Goal: Task Accomplishment & Management: Complete application form

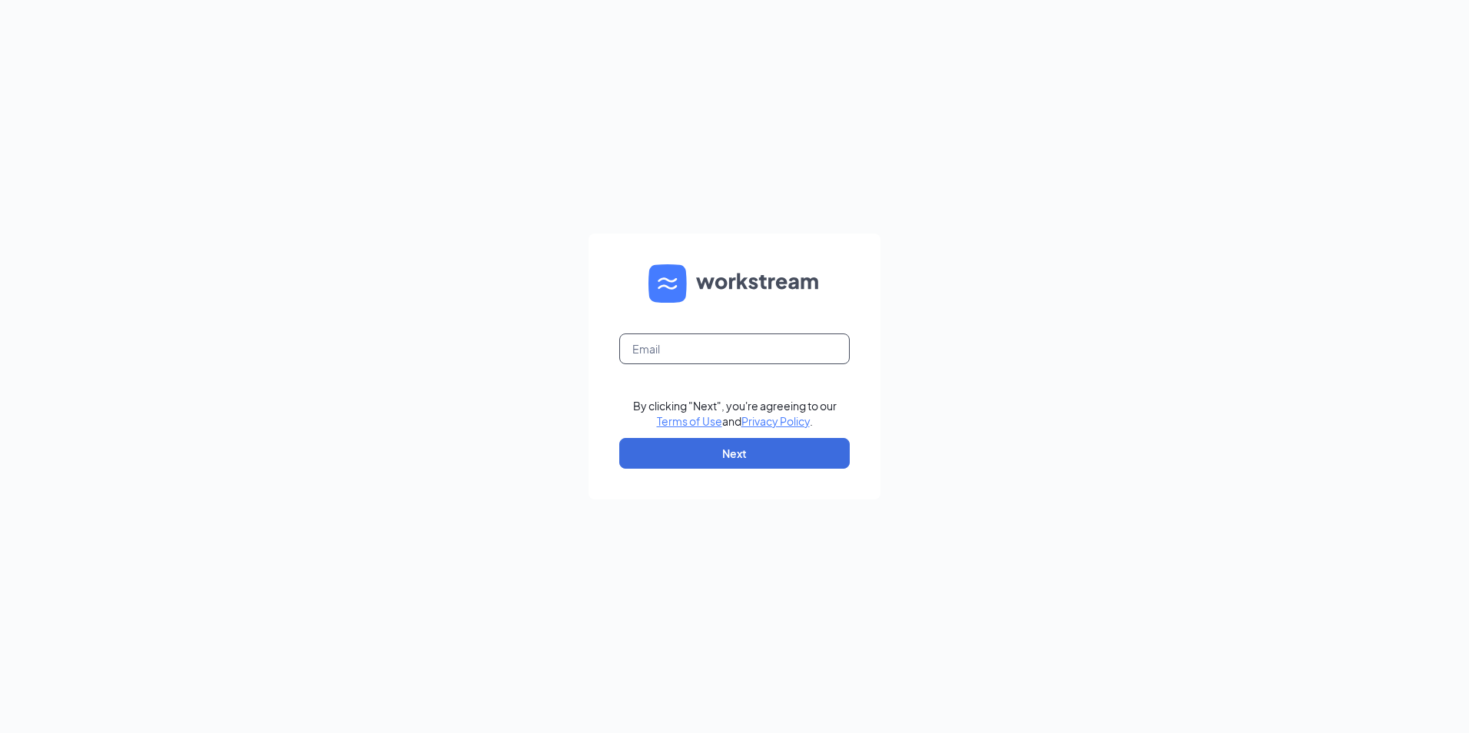
click at [702, 340] on input "text" at bounding box center [734, 348] width 230 height 31
type input "[PERSON_NAME][EMAIL_ADDRESS][DOMAIN_NAME]"
click at [726, 458] on button "Next" at bounding box center [734, 453] width 230 height 31
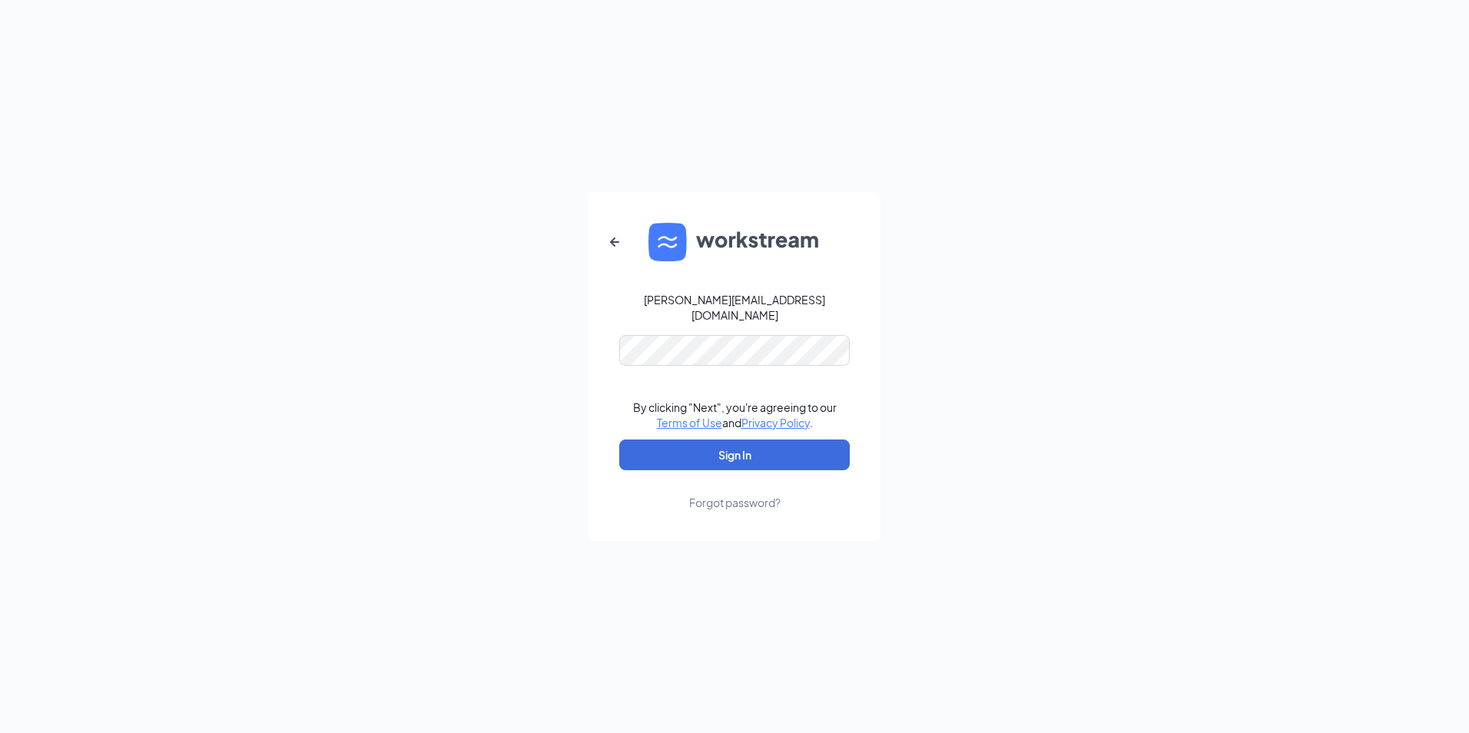
click at [717, 324] on form "[PERSON_NAME][EMAIL_ADDRESS][DOMAIN_NAME] By clicking "Next", you're agreeing t…" at bounding box center [734, 366] width 292 height 349
click at [708, 455] on button "Sign In" at bounding box center [734, 454] width 230 height 31
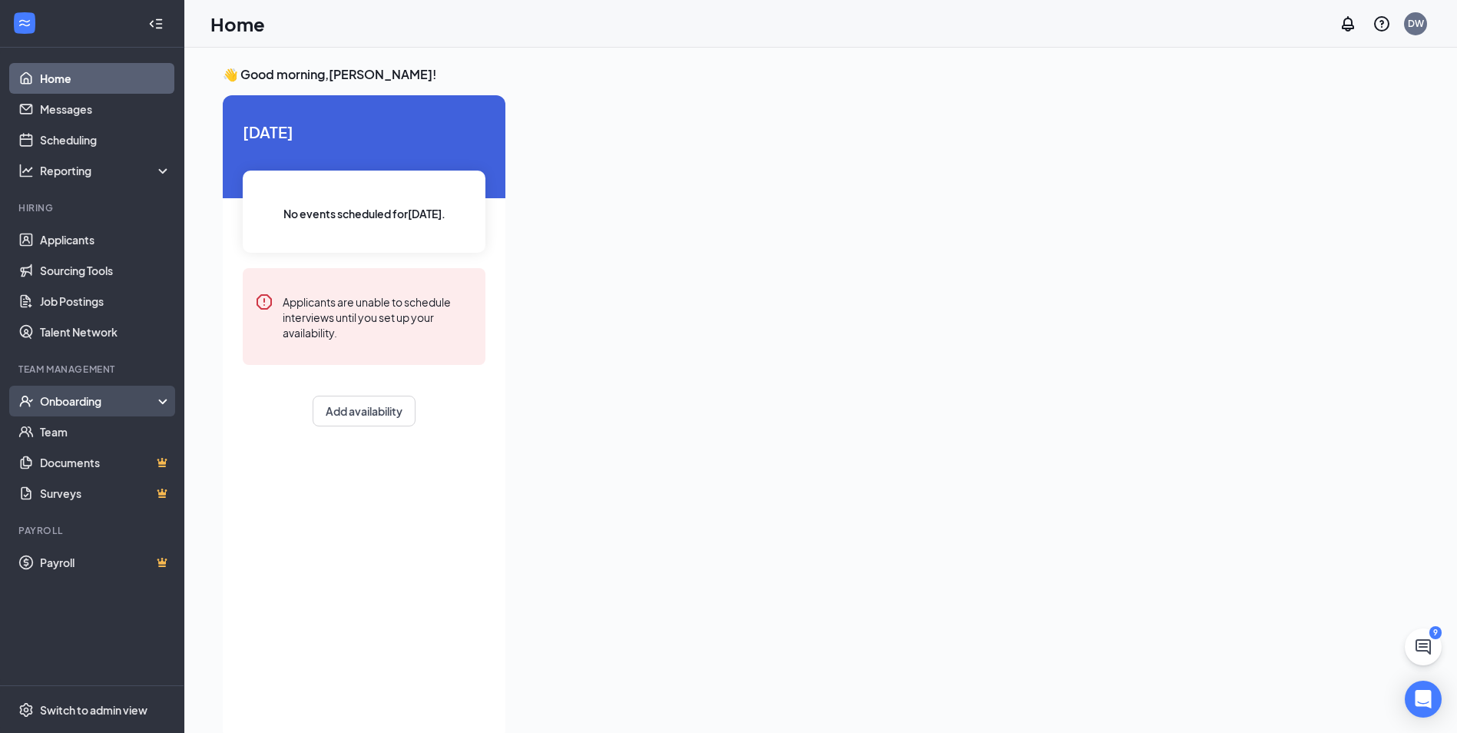
click at [112, 393] on div "Onboarding" at bounding box center [99, 400] width 118 height 15
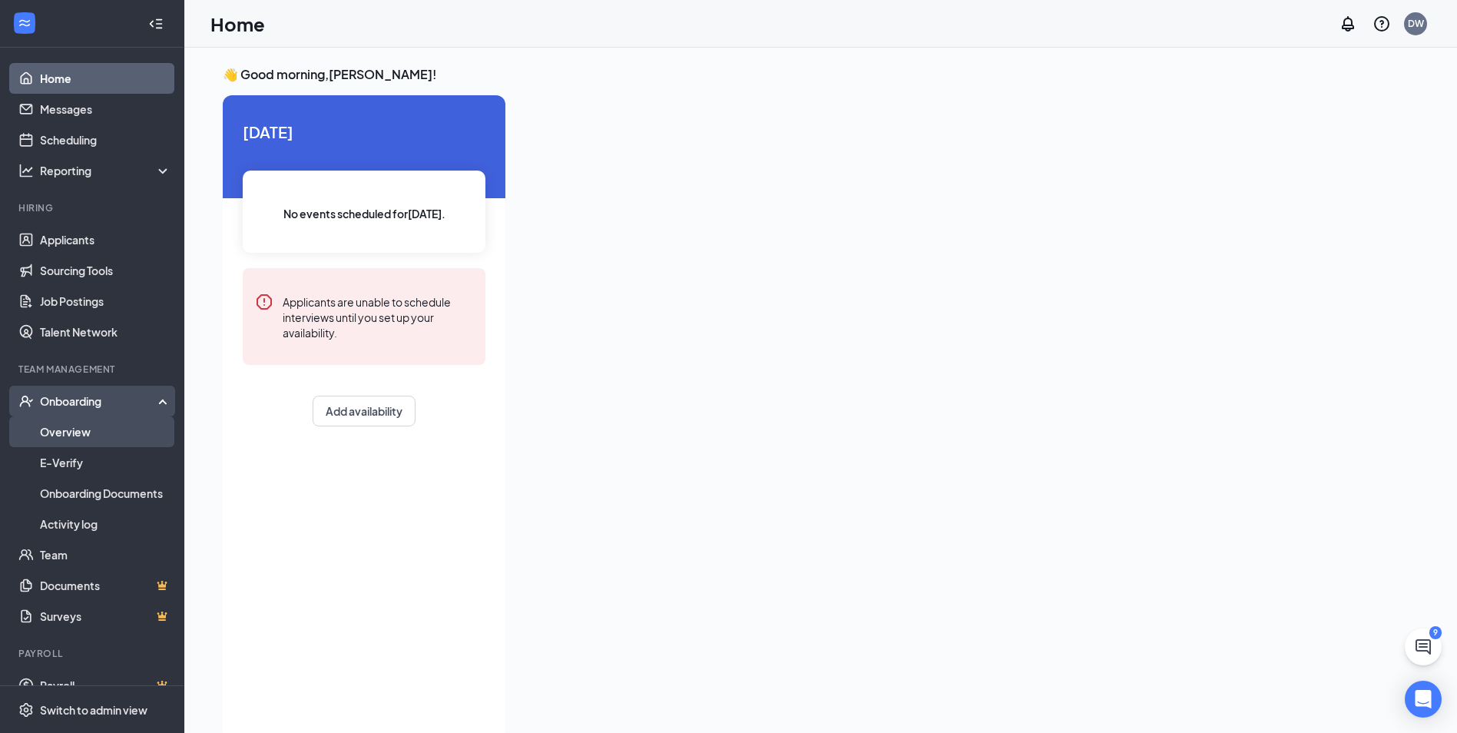
click at [113, 428] on link "Overview" at bounding box center [105, 431] width 131 height 31
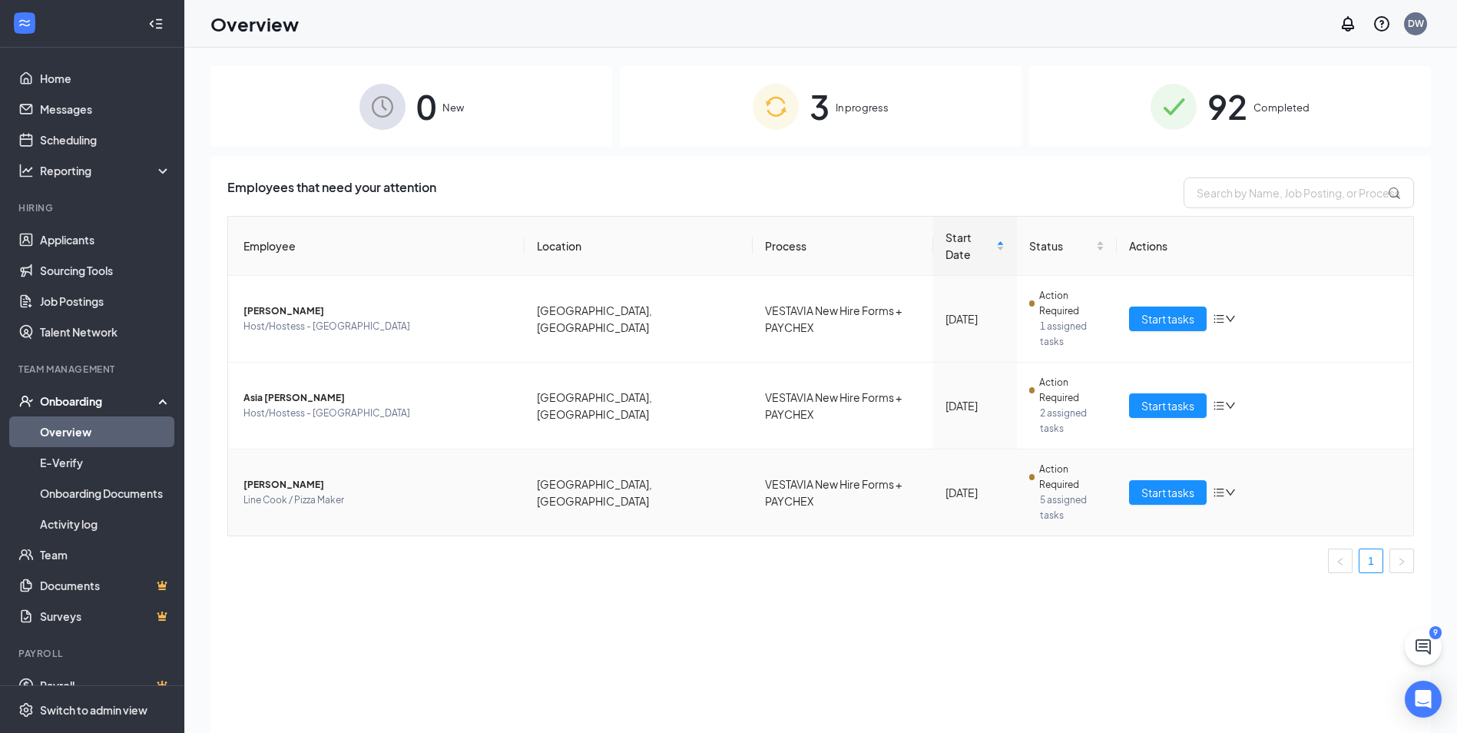
click at [304, 477] on span "John W McDonald" at bounding box center [378, 484] width 269 height 15
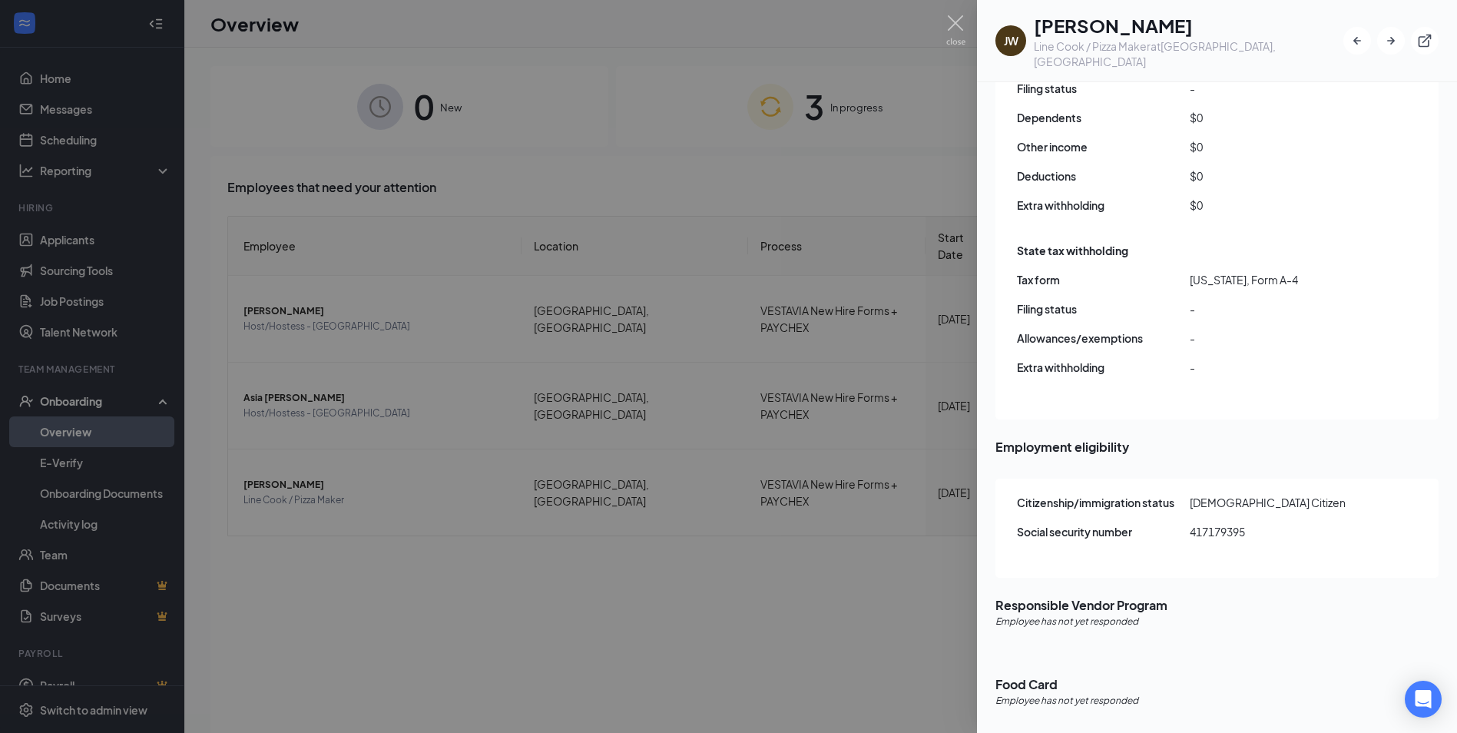
scroll to position [69, 0]
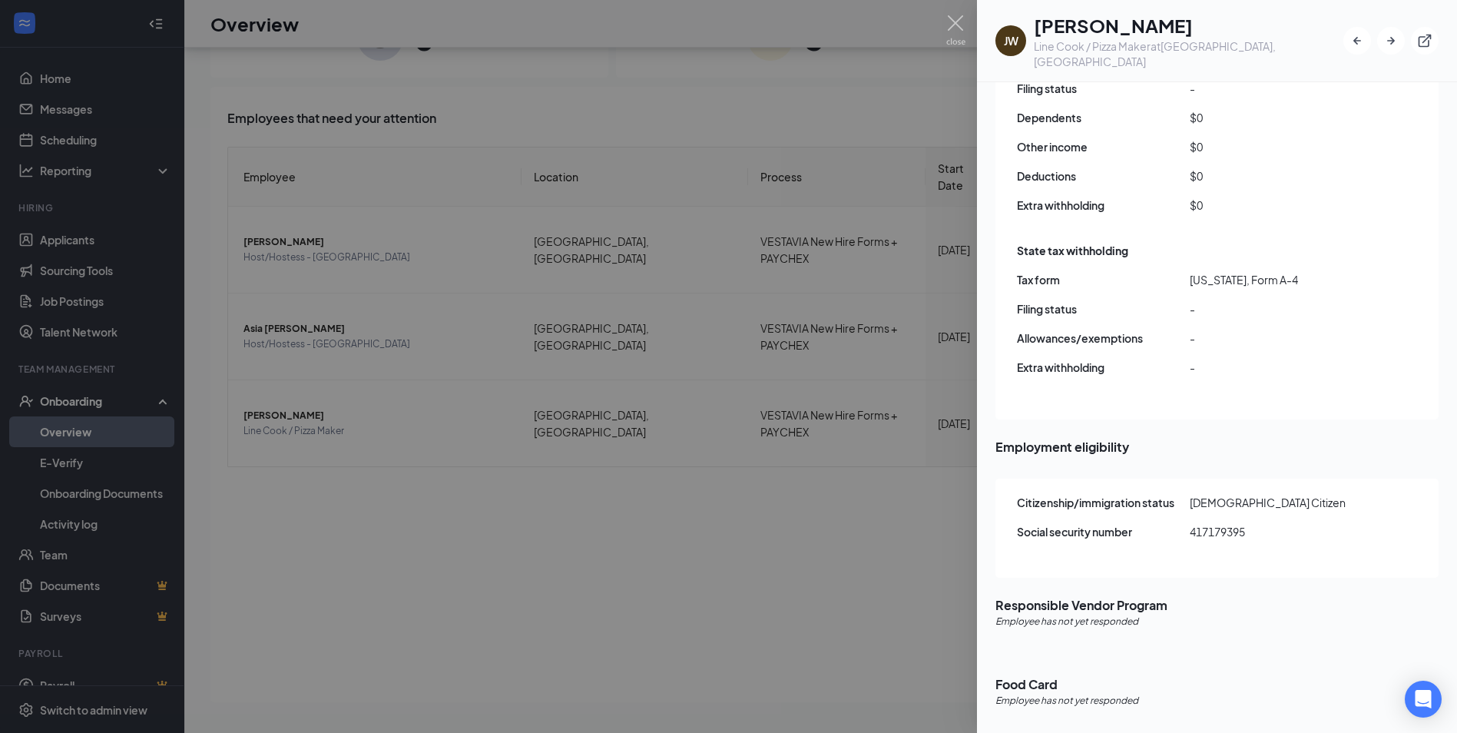
click at [695, 426] on div at bounding box center [728, 366] width 1457 height 733
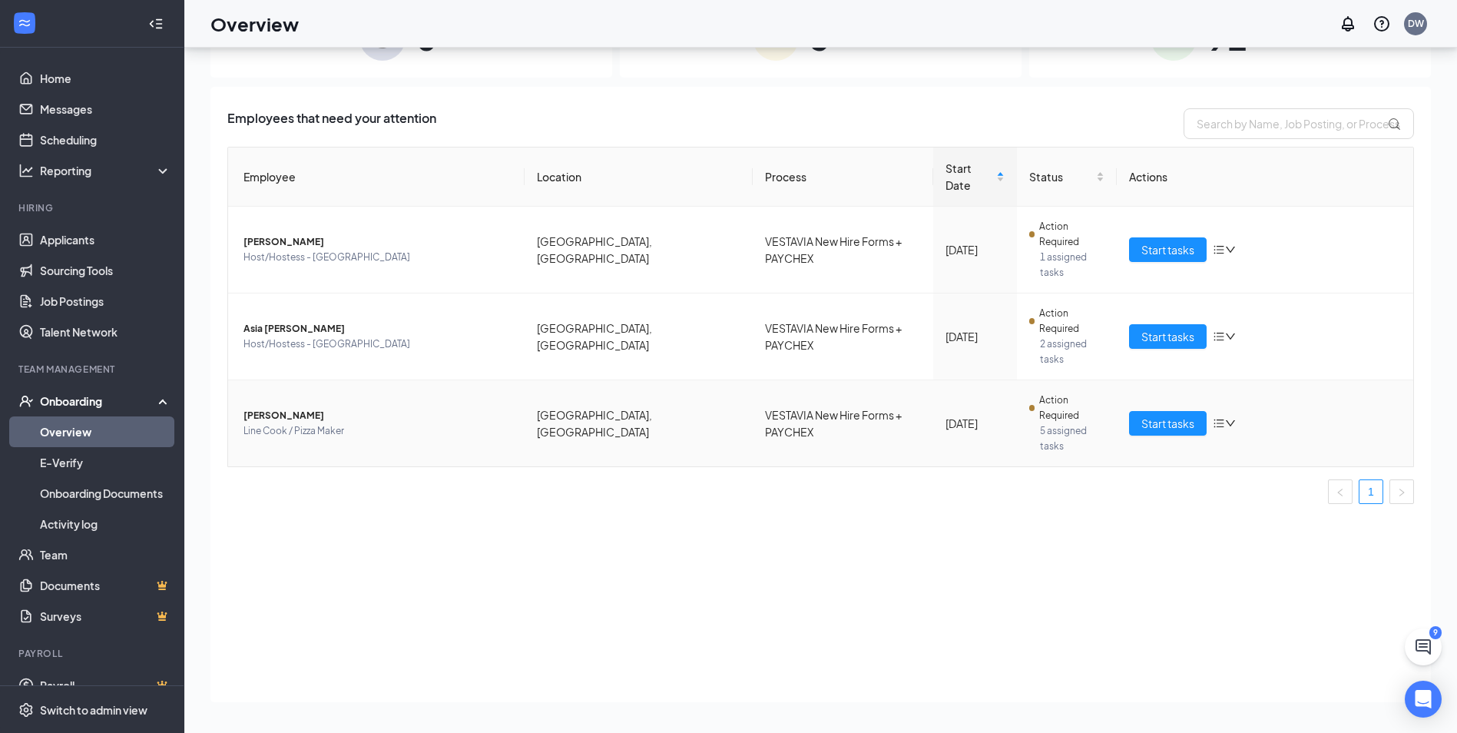
click at [1225, 417] on icon "bars" at bounding box center [1219, 423] width 12 height 12
click at [1162, 415] on span "Start tasks" at bounding box center [1168, 423] width 53 height 17
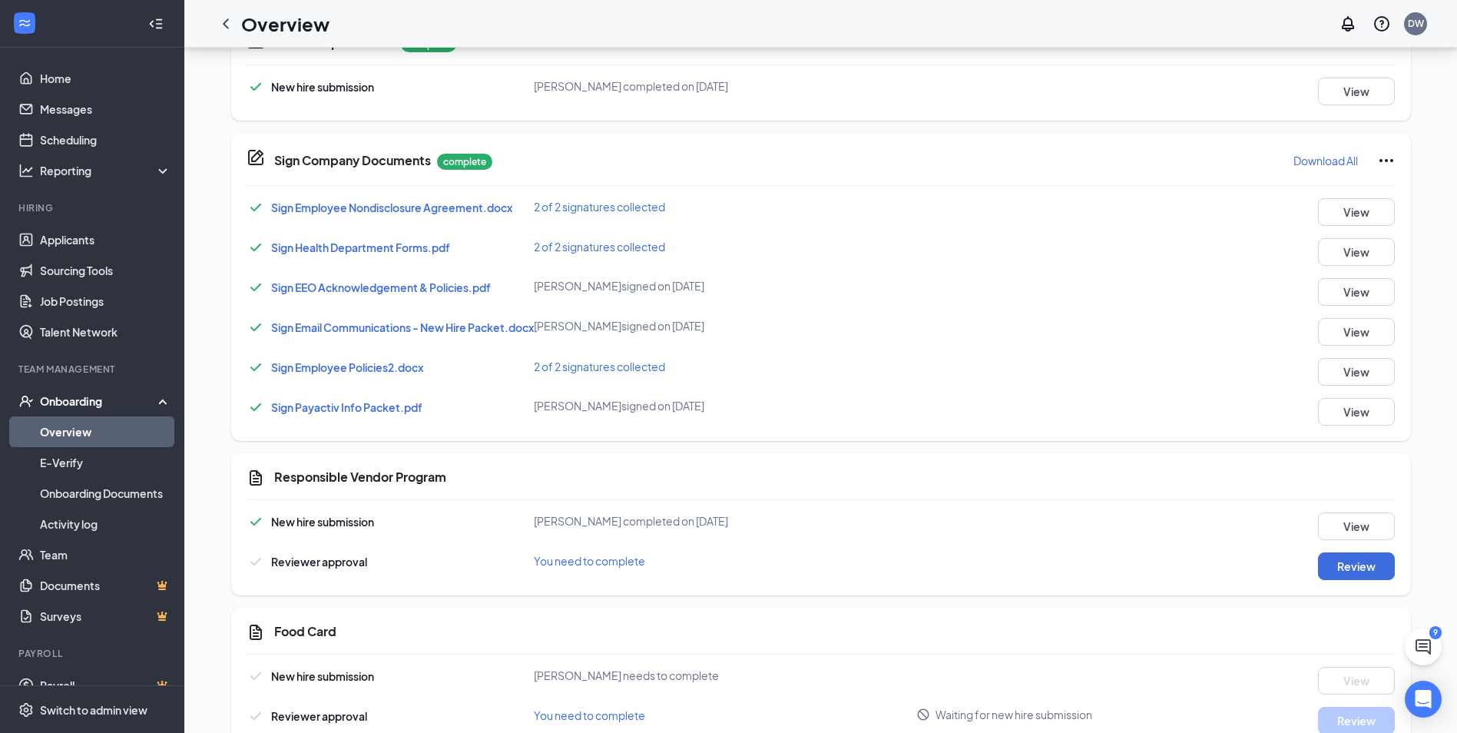
scroll to position [931, 0]
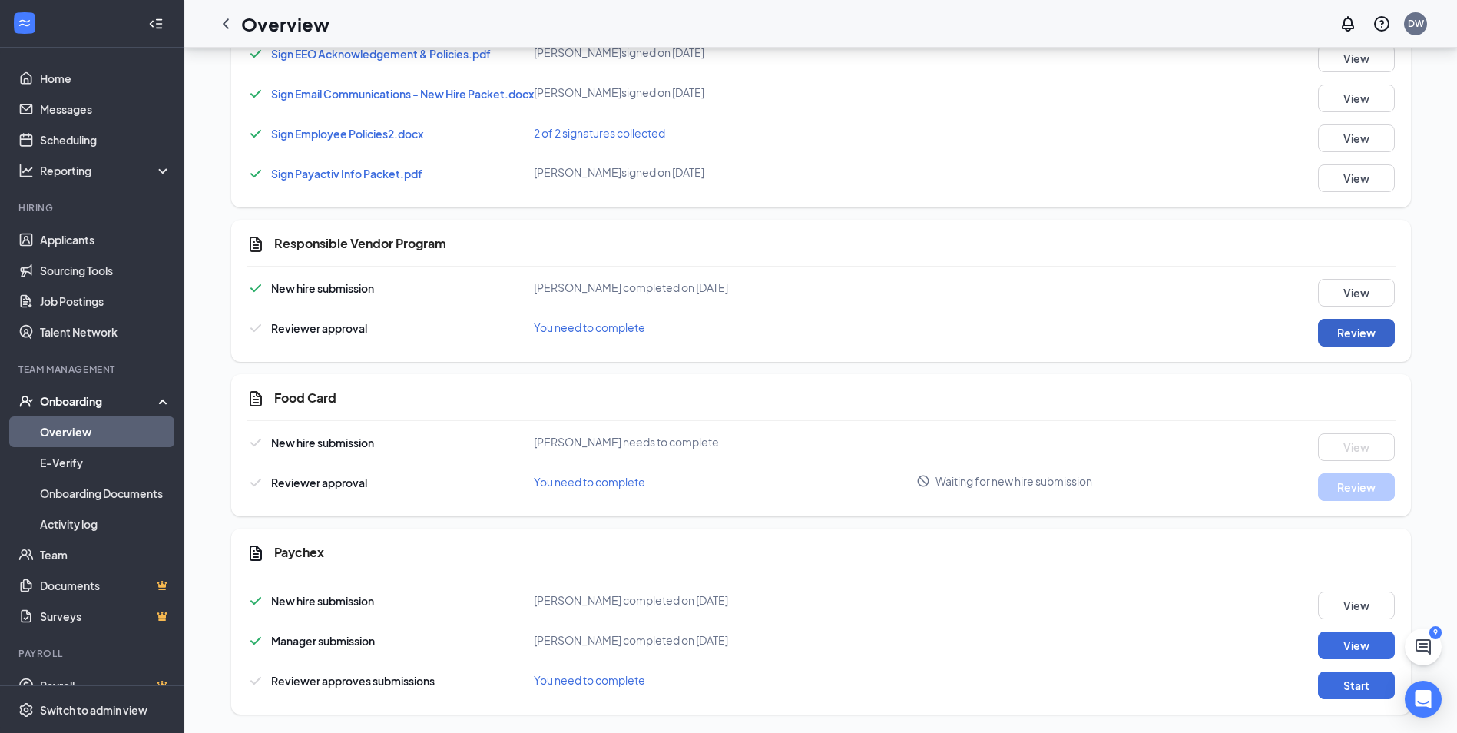
click at [1368, 339] on button "Review" at bounding box center [1356, 333] width 77 height 28
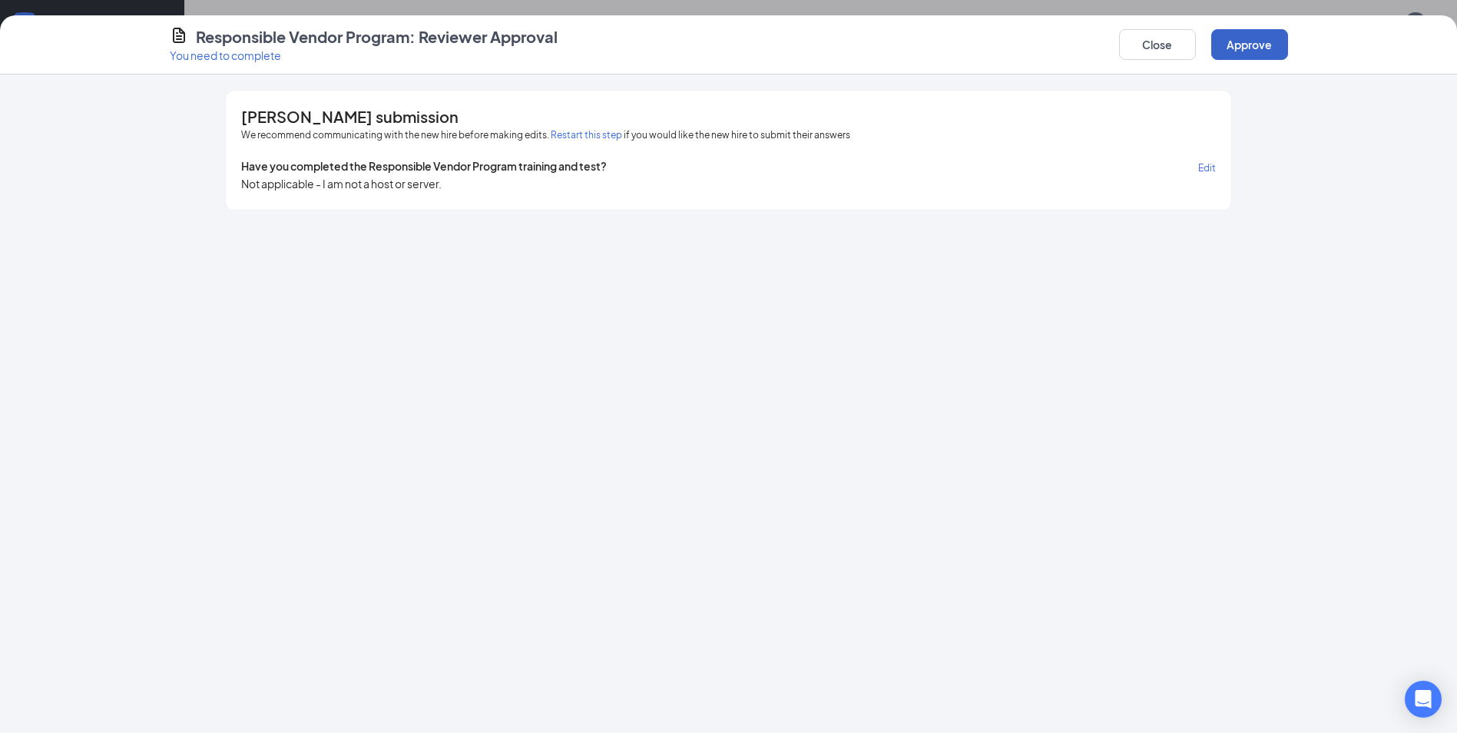
click at [1253, 47] on button "Approve" at bounding box center [1250, 44] width 77 height 31
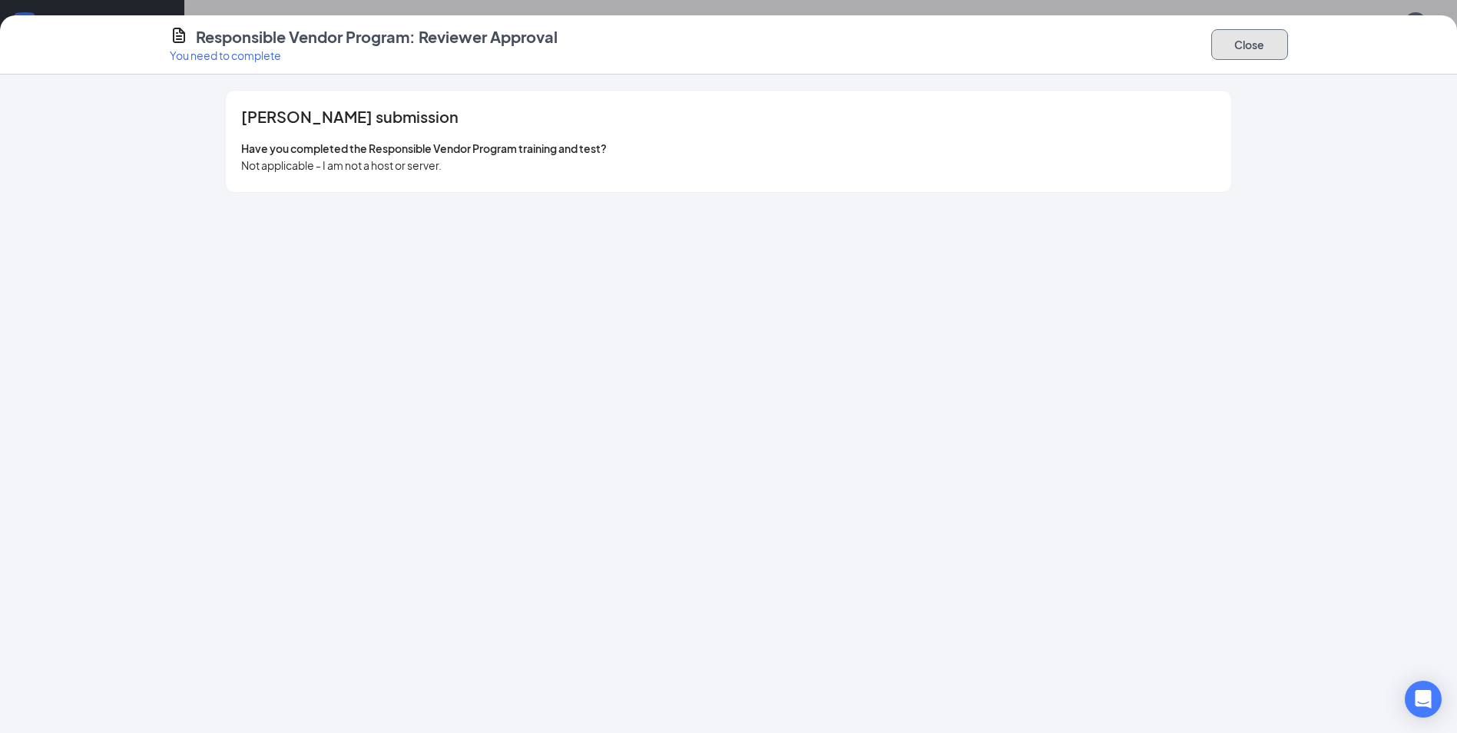
click at [1252, 42] on button "Close" at bounding box center [1250, 44] width 77 height 31
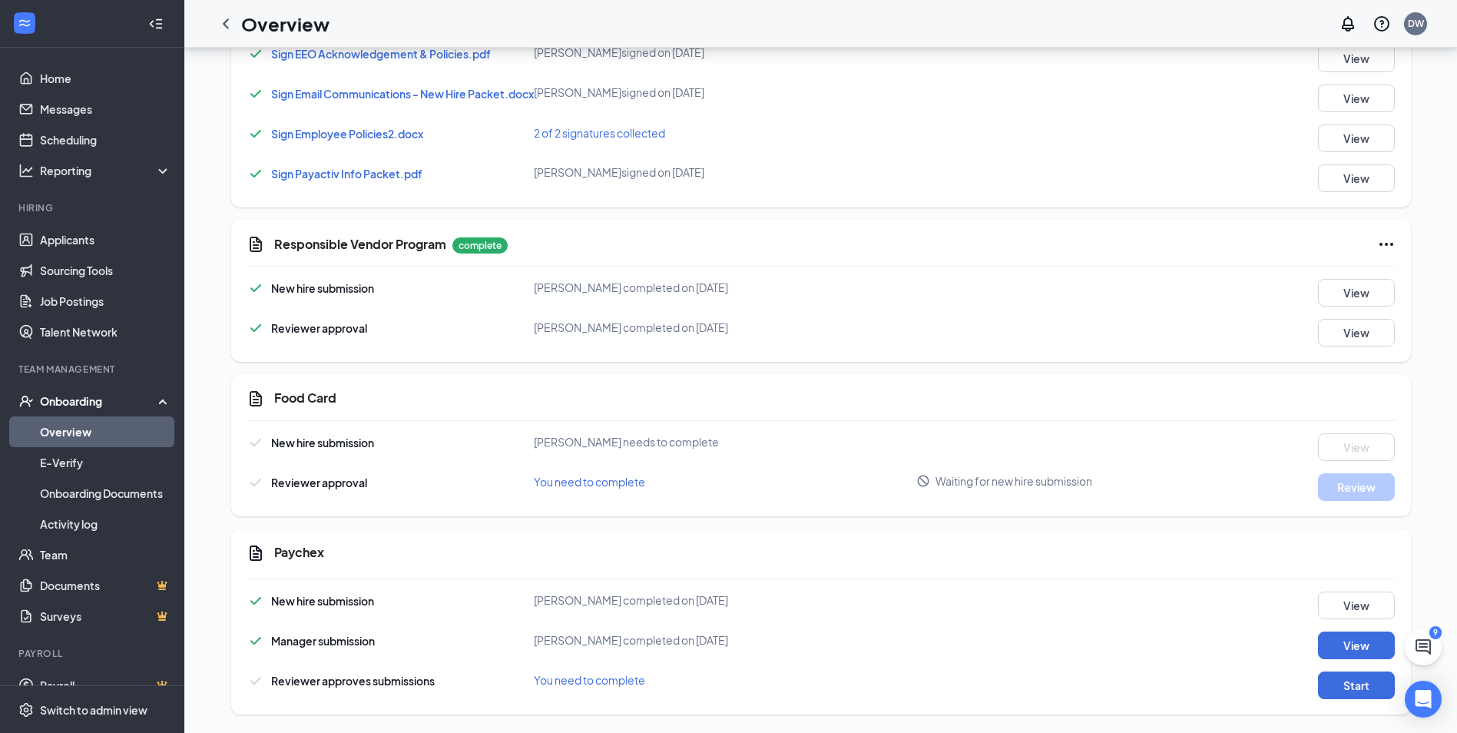
click at [1362, 664] on div "New hire submission John W McDonald completed on Sep 11, 2025 View Manager subm…" at bounding box center [821, 646] width 1149 height 108
click at [1361, 682] on button "Start" at bounding box center [1356, 685] width 77 height 28
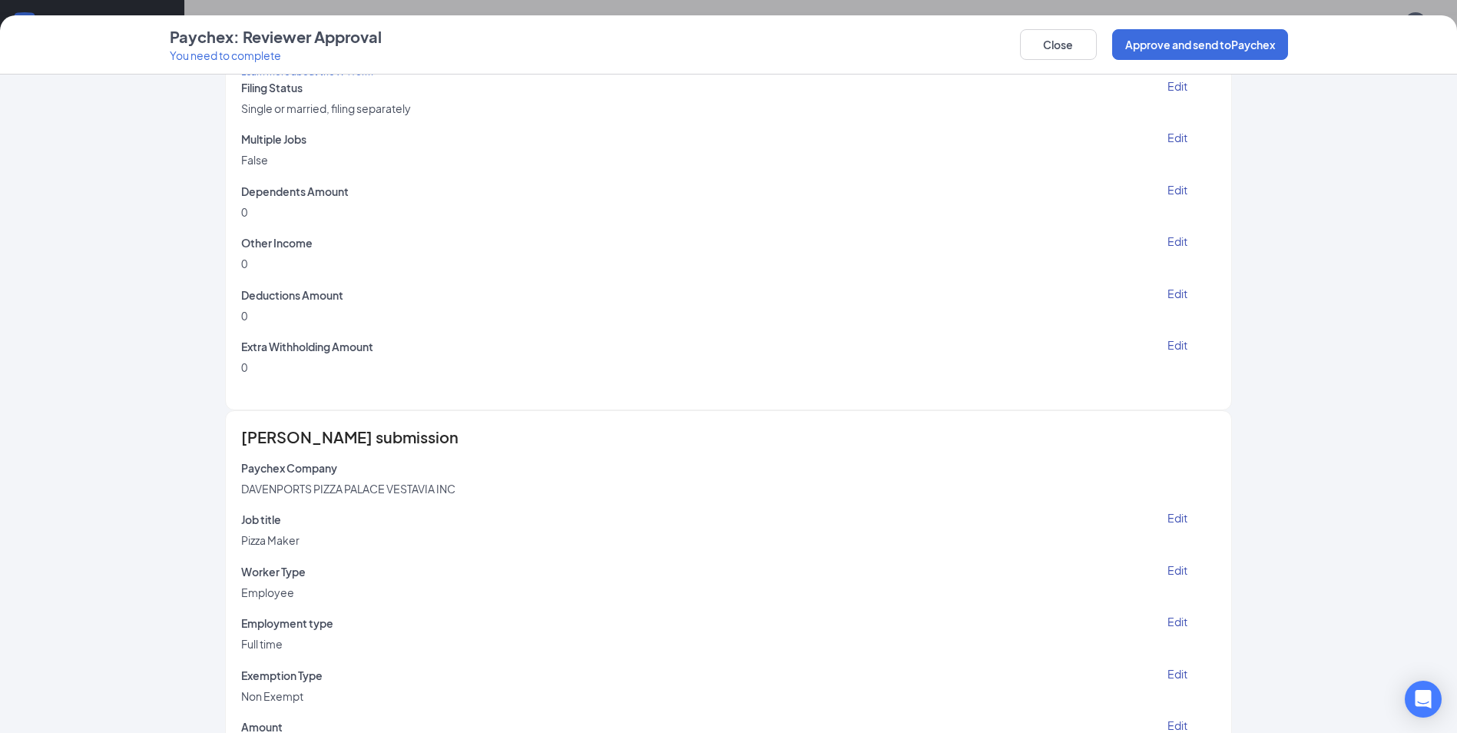
scroll to position [1065, 0]
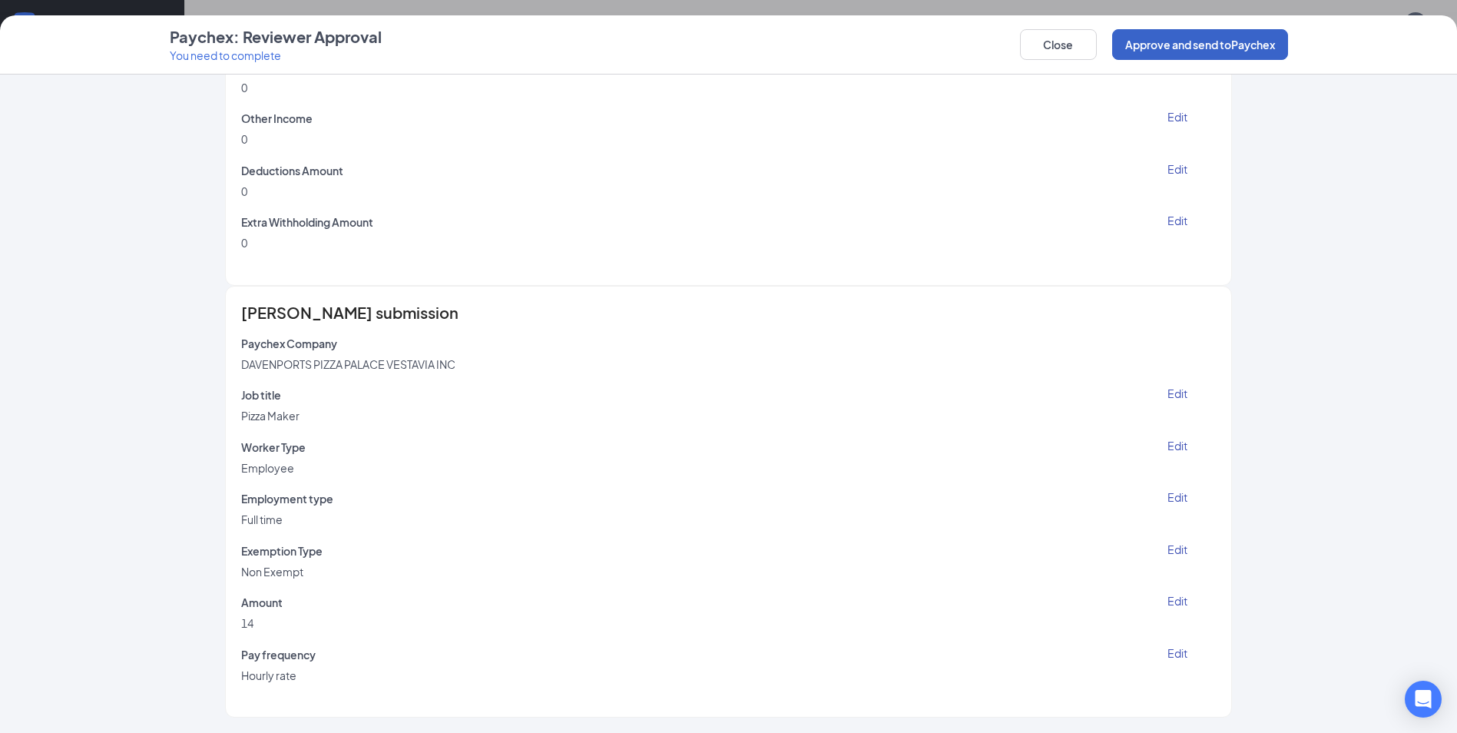
click at [1211, 53] on button "Approve and send to Paychex" at bounding box center [1200, 44] width 176 height 31
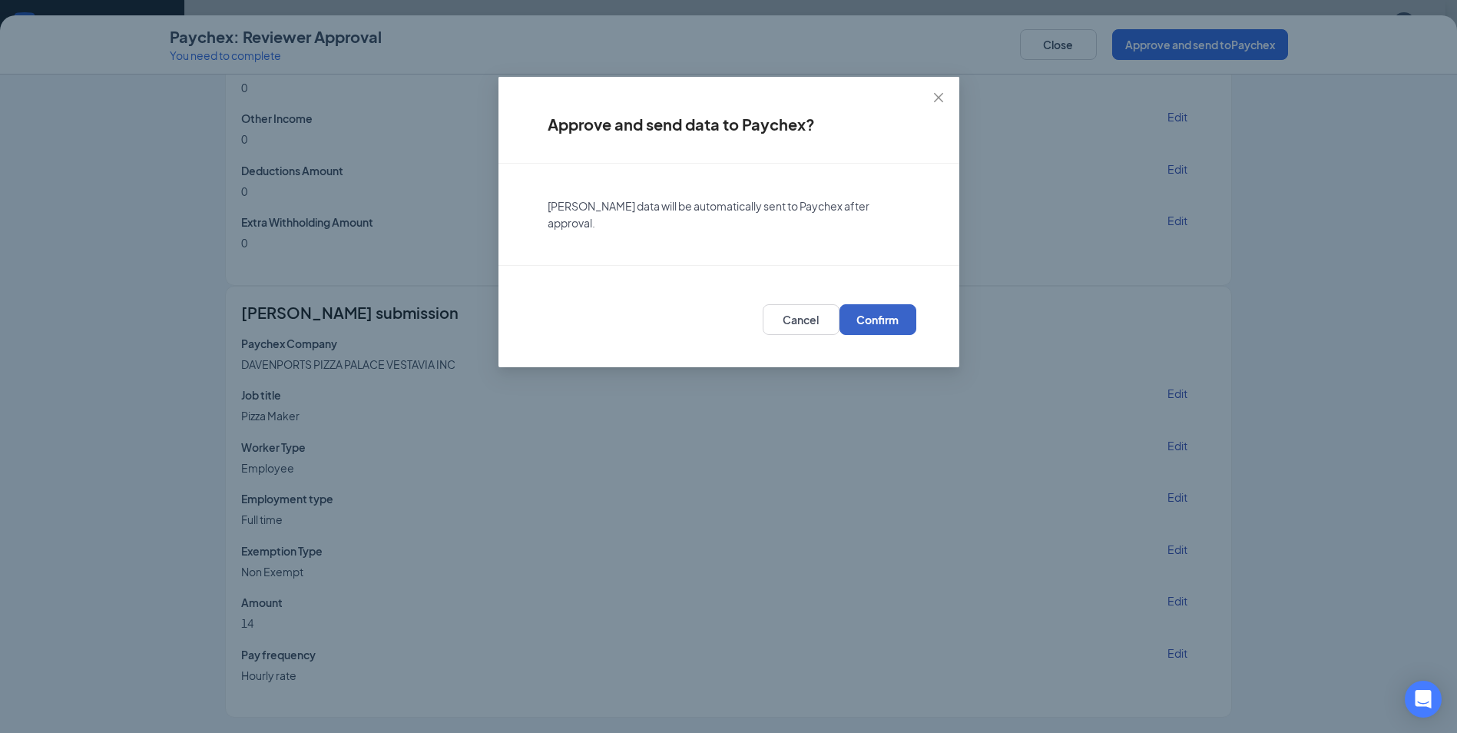
click at [887, 313] on span "Confirm" at bounding box center [878, 319] width 42 height 15
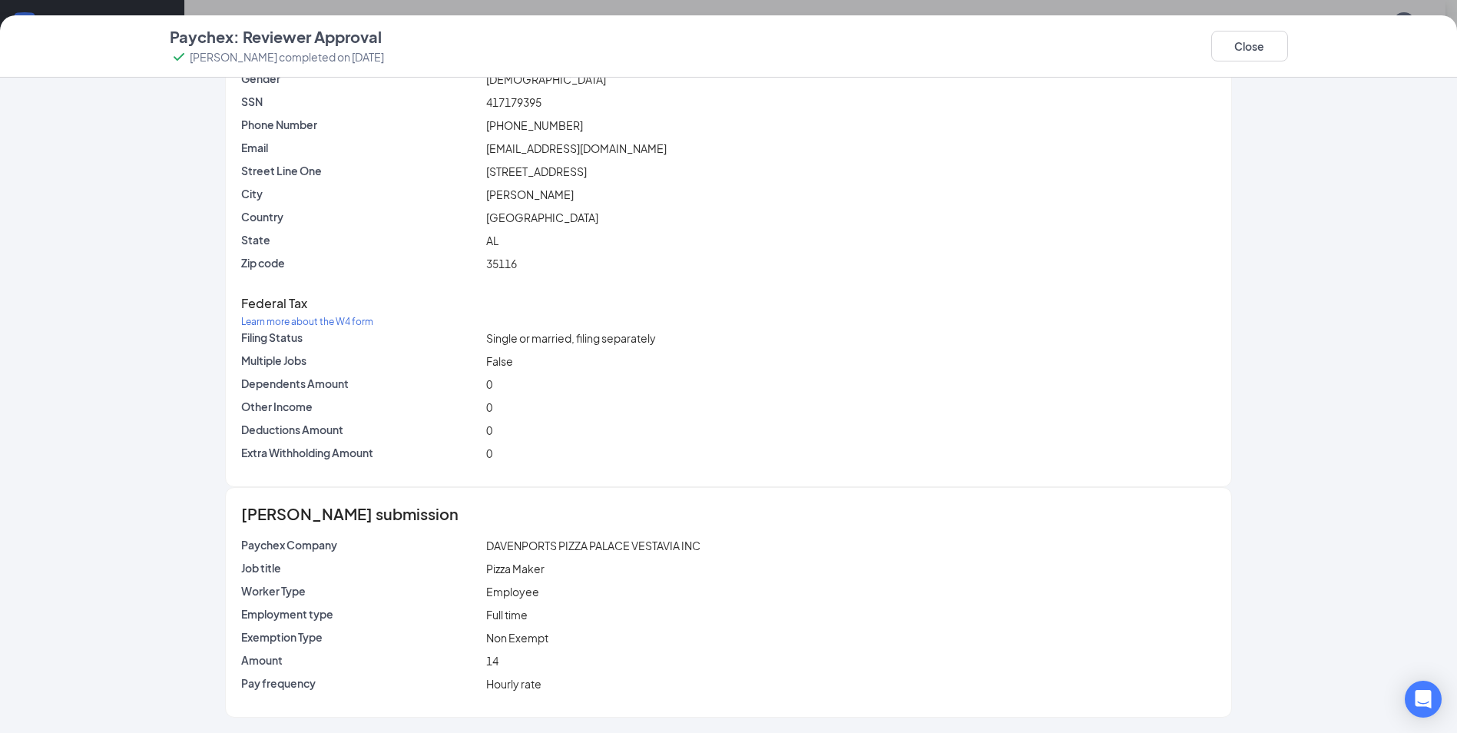
scroll to position [470, 0]
click at [1229, 48] on button "Close" at bounding box center [1250, 46] width 77 height 31
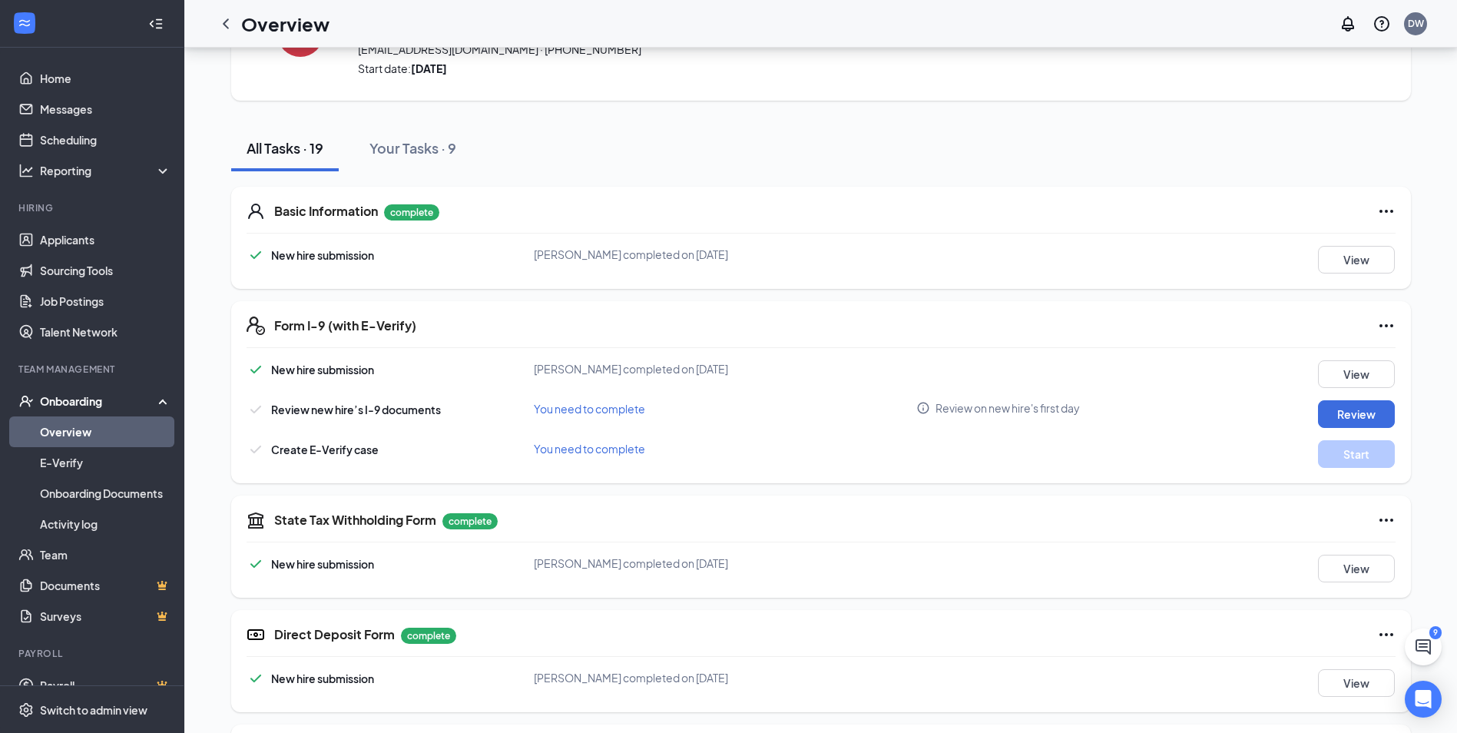
scroll to position [86, 0]
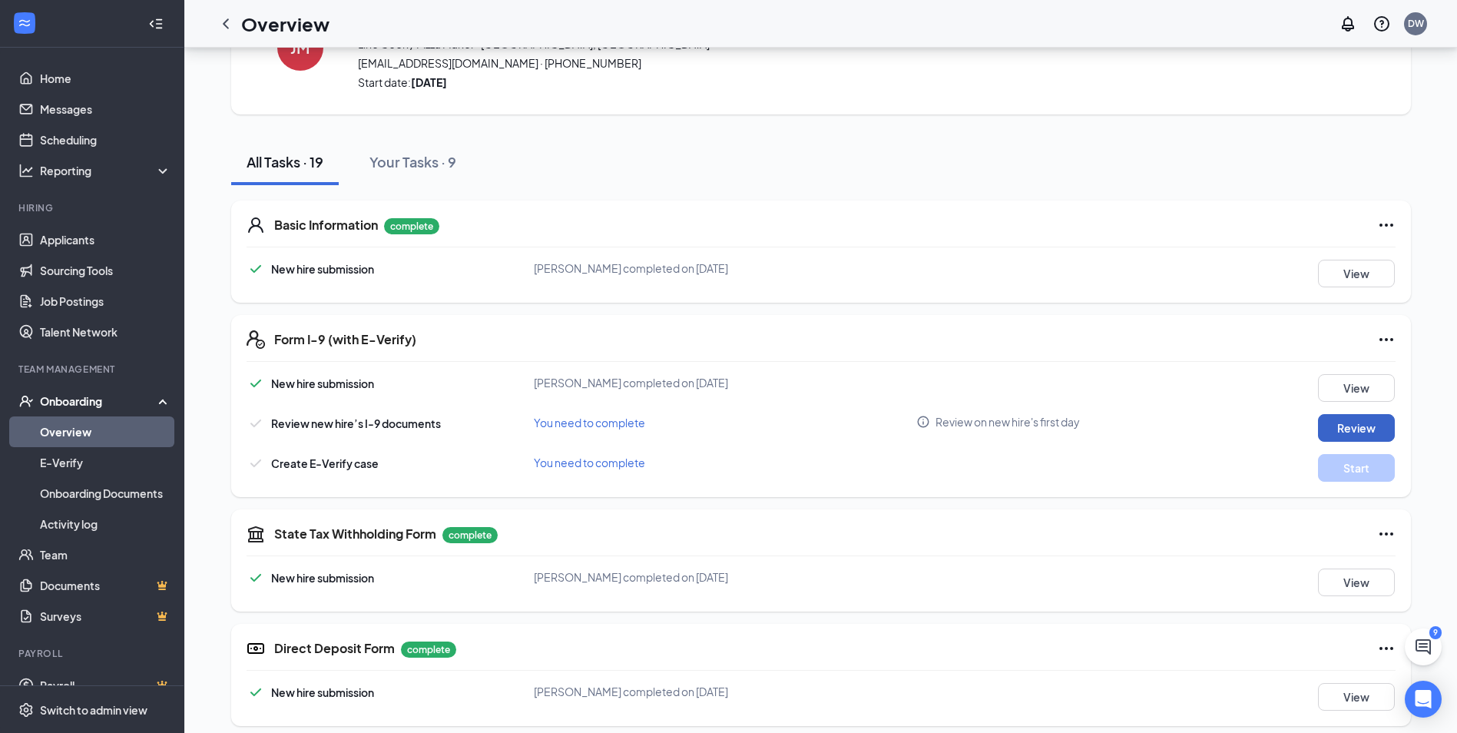
click at [1360, 416] on button "Review" at bounding box center [1356, 428] width 77 height 28
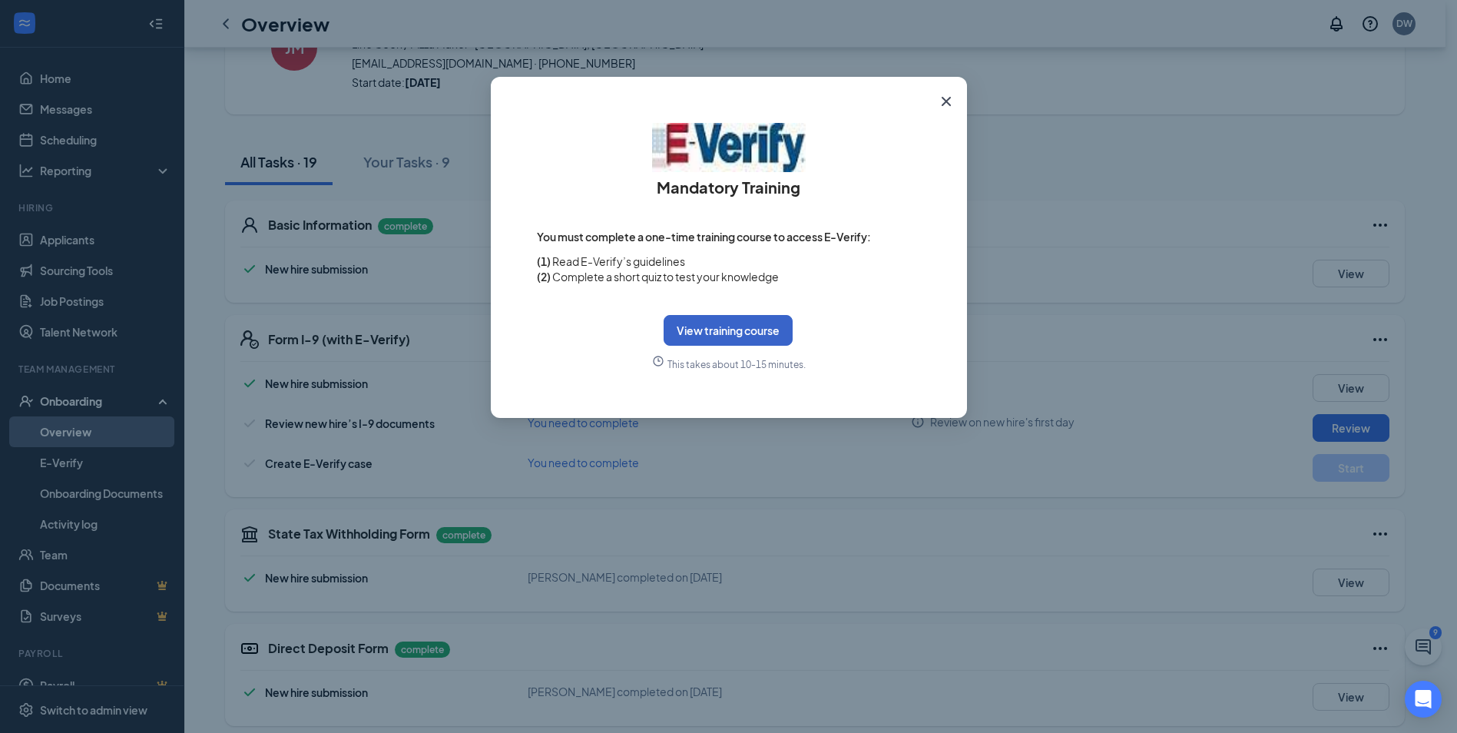
click at [777, 328] on button "View training course" at bounding box center [728, 330] width 129 height 31
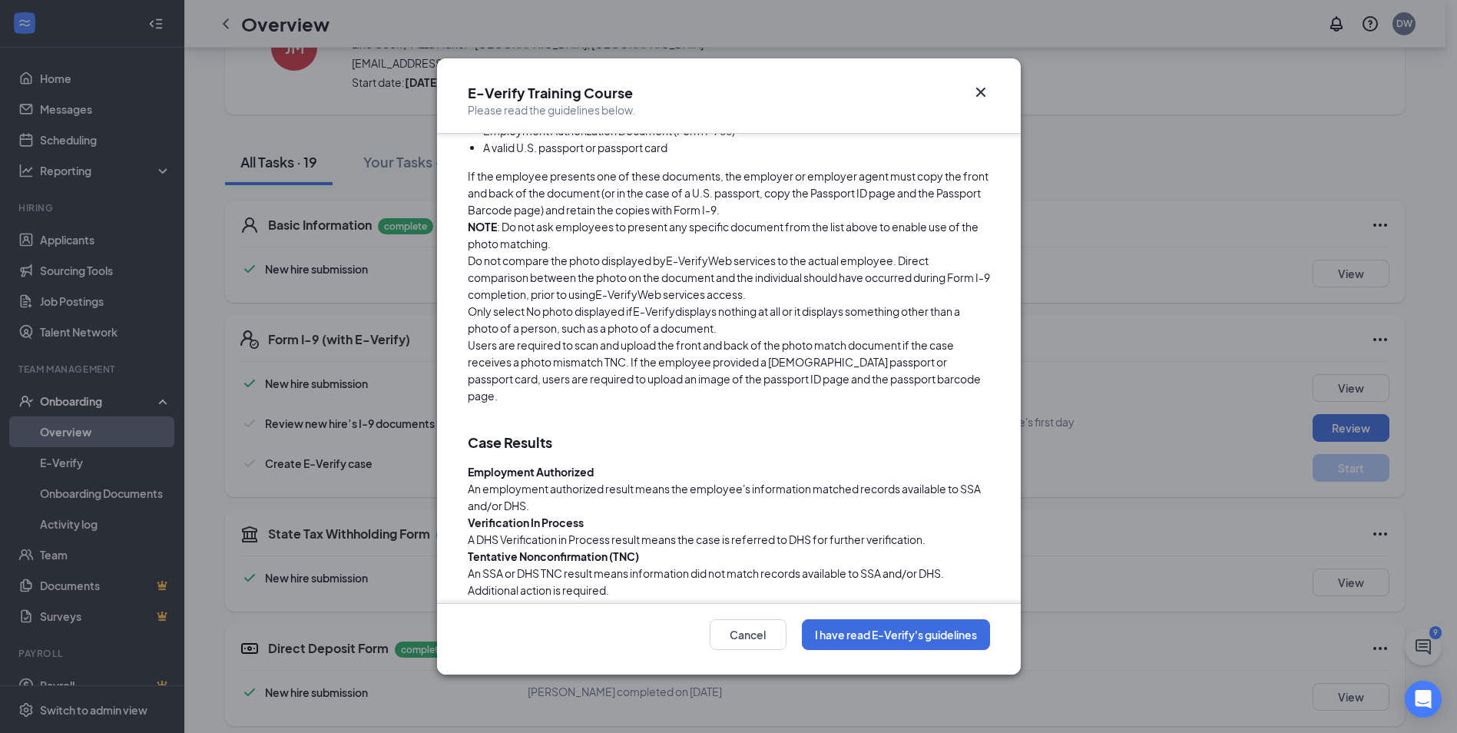
scroll to position [3611, 0]
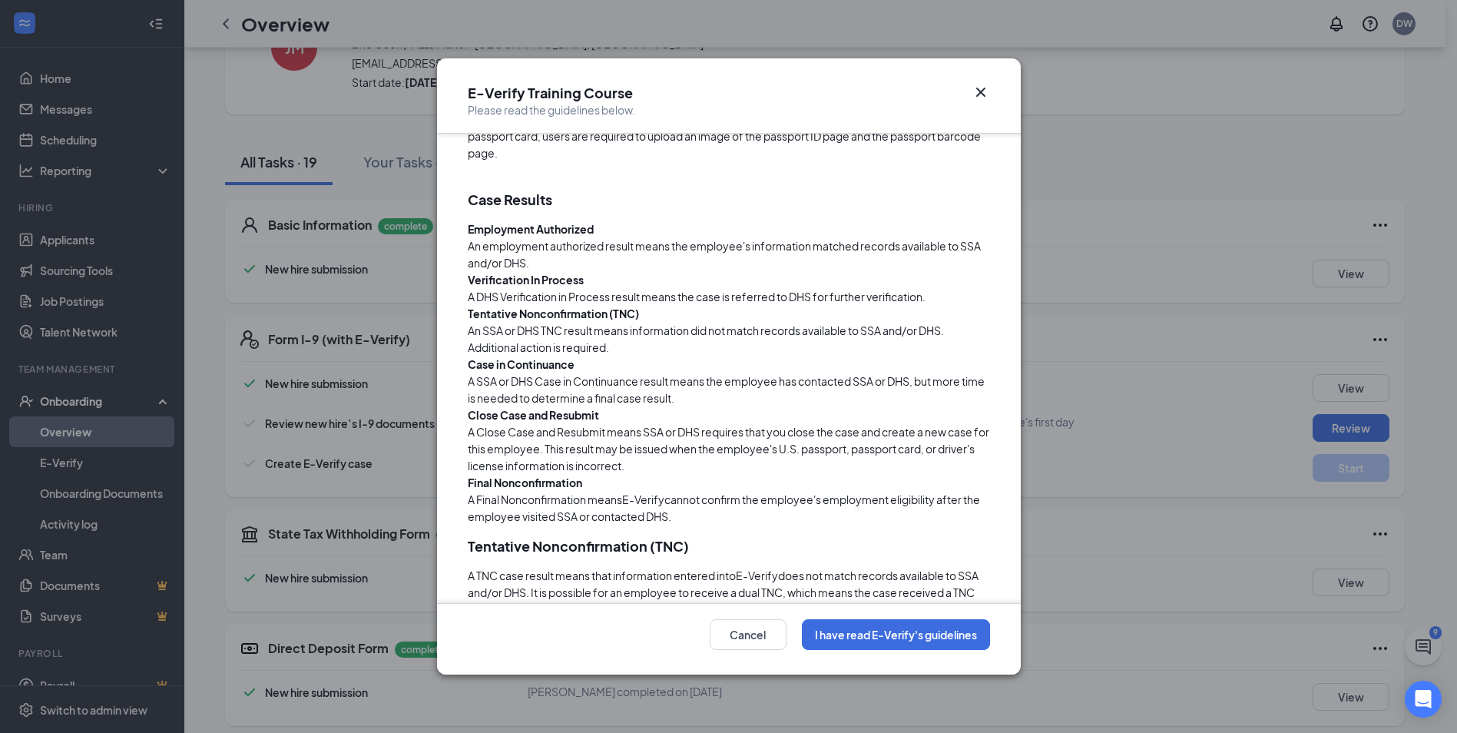
click at [985, 91] on icon "Cross" at bounding box center [981, 92] width 18 height 18
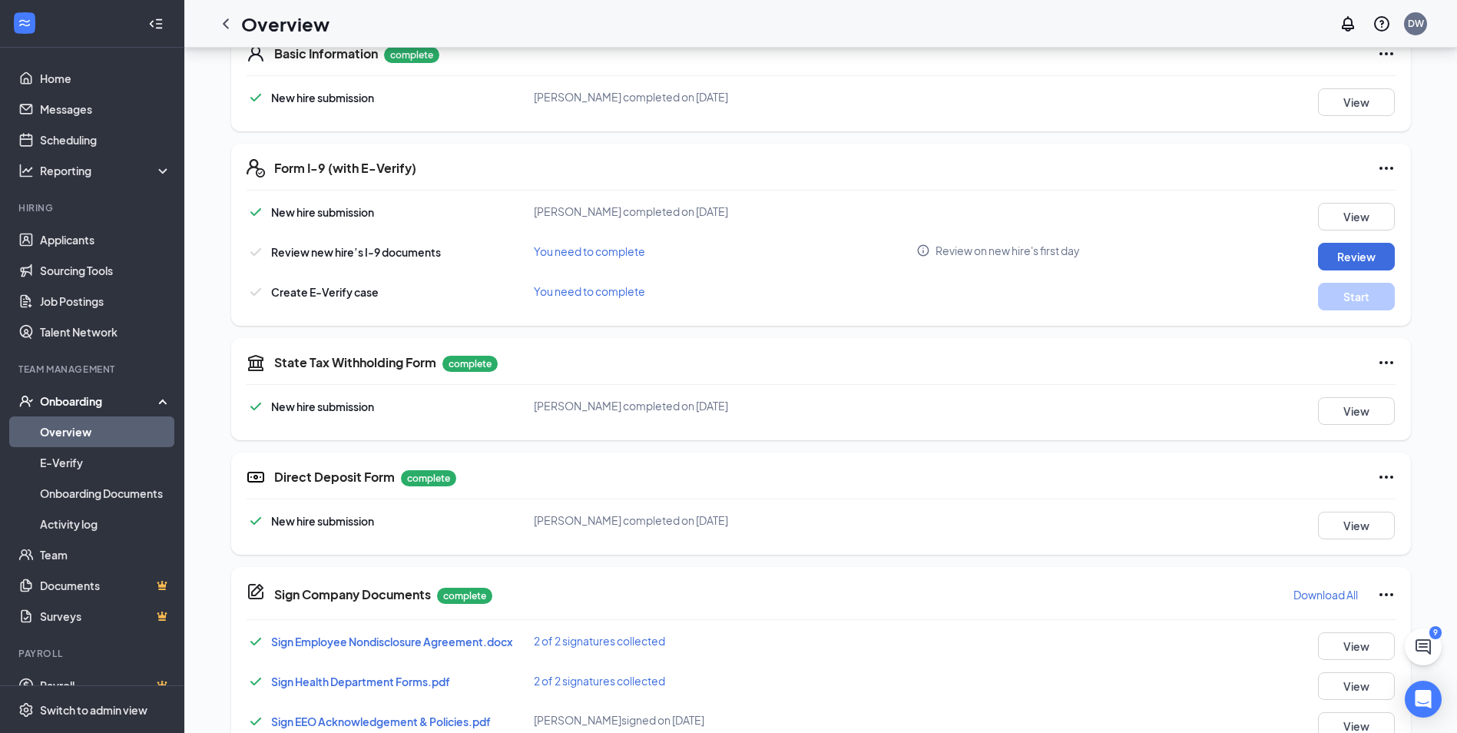
scroll to position [163, 0]
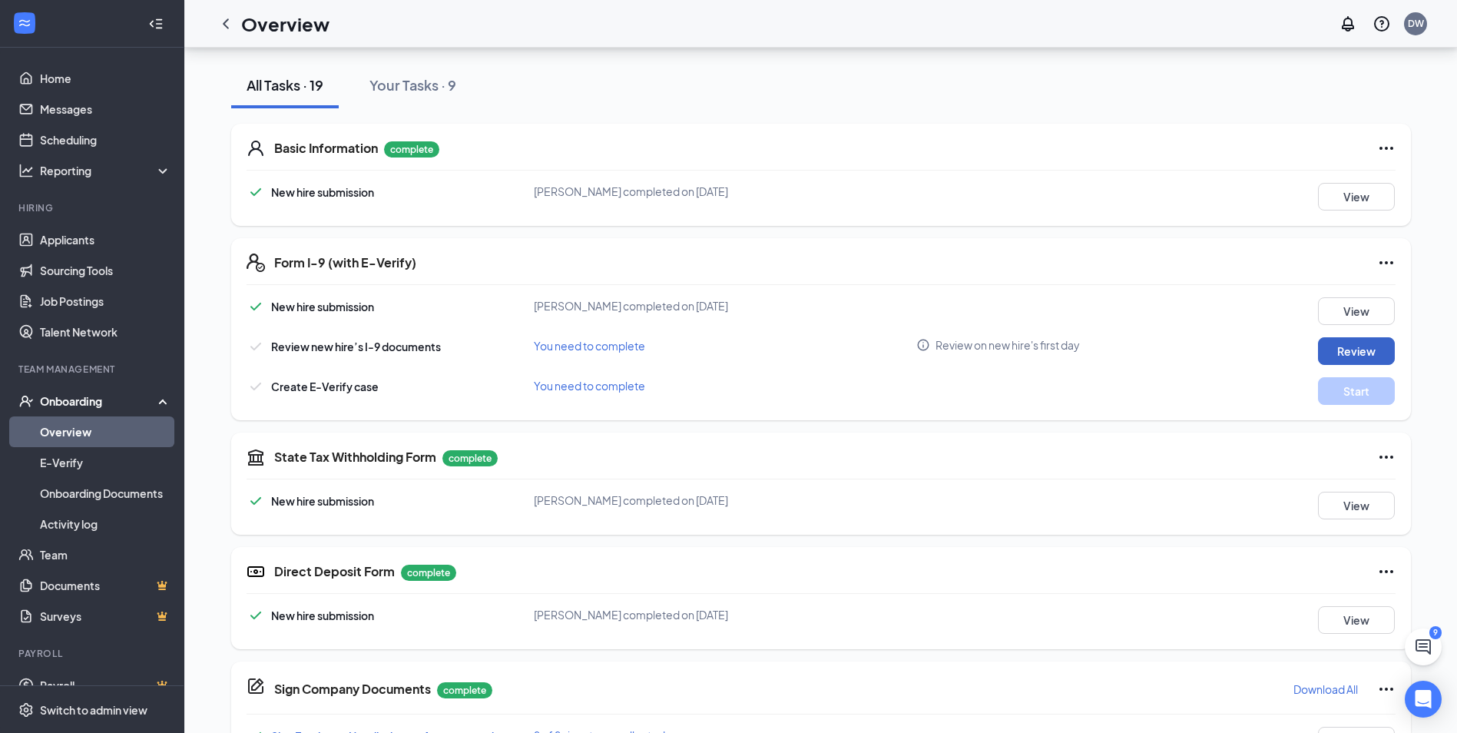
click at [1374, 348] on button "Review" at bounding box center [1356, 351] width 77 height 28
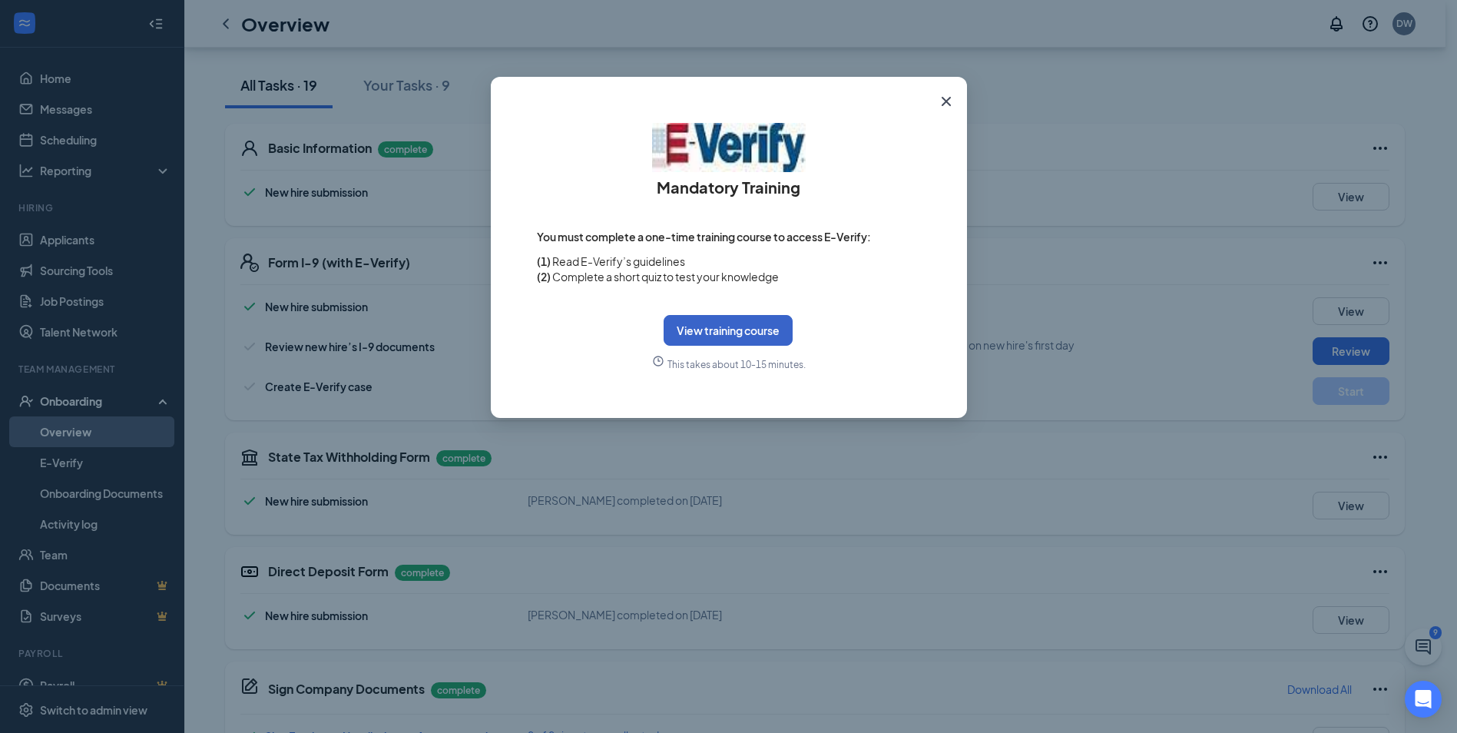
click at [731, 330] on button "View training course" at bounding box center [728, 330] width 129 height 31
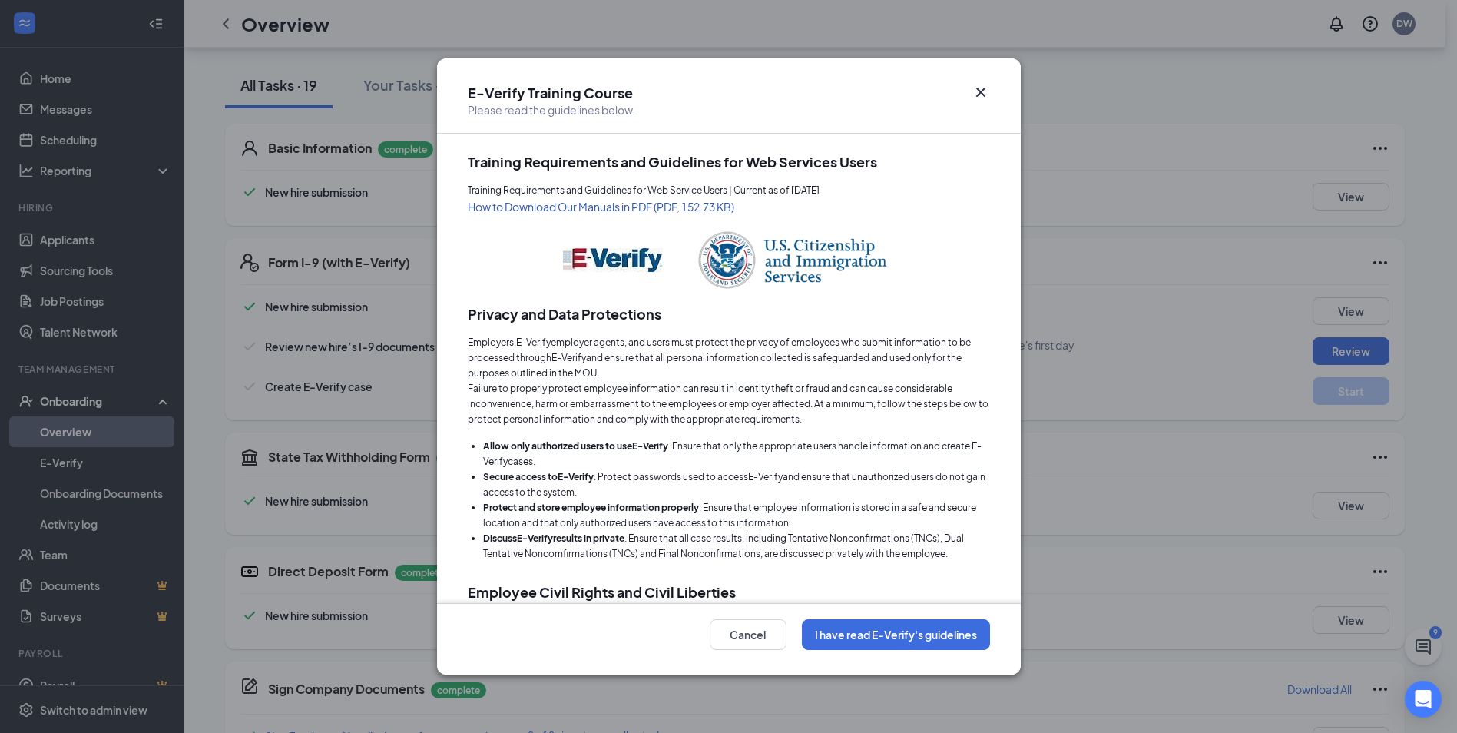
click at [618, 210] on link "How to Download Our Manuals in PDF (PDF, 152.73 KB)" at bounding box center [729, 206] width 522 height 17
click at [851, 640] on button "I have read E-Verify's guidelines" at bounding box center [896, 634] width 188 height 31
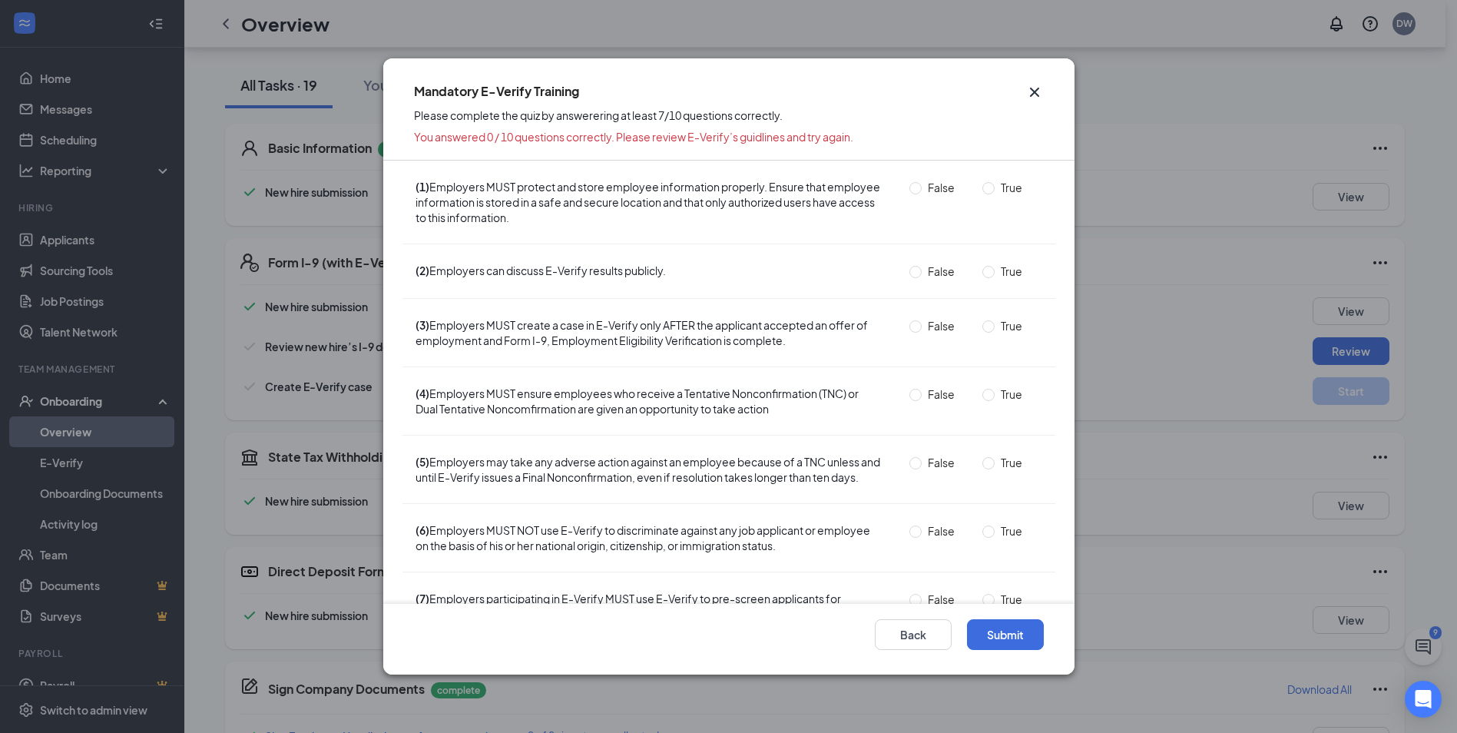
click at [983, 181] on label "True" at bounding box center [1006, 187] width 46 height 17
click at [983, 182] on input "True" at bounding box center [989, 188] width 12 height 12
radio input "true"
click at [910, 273] on input "False" at bounding box center [916, 272] width 12 height 12
radio input "true"
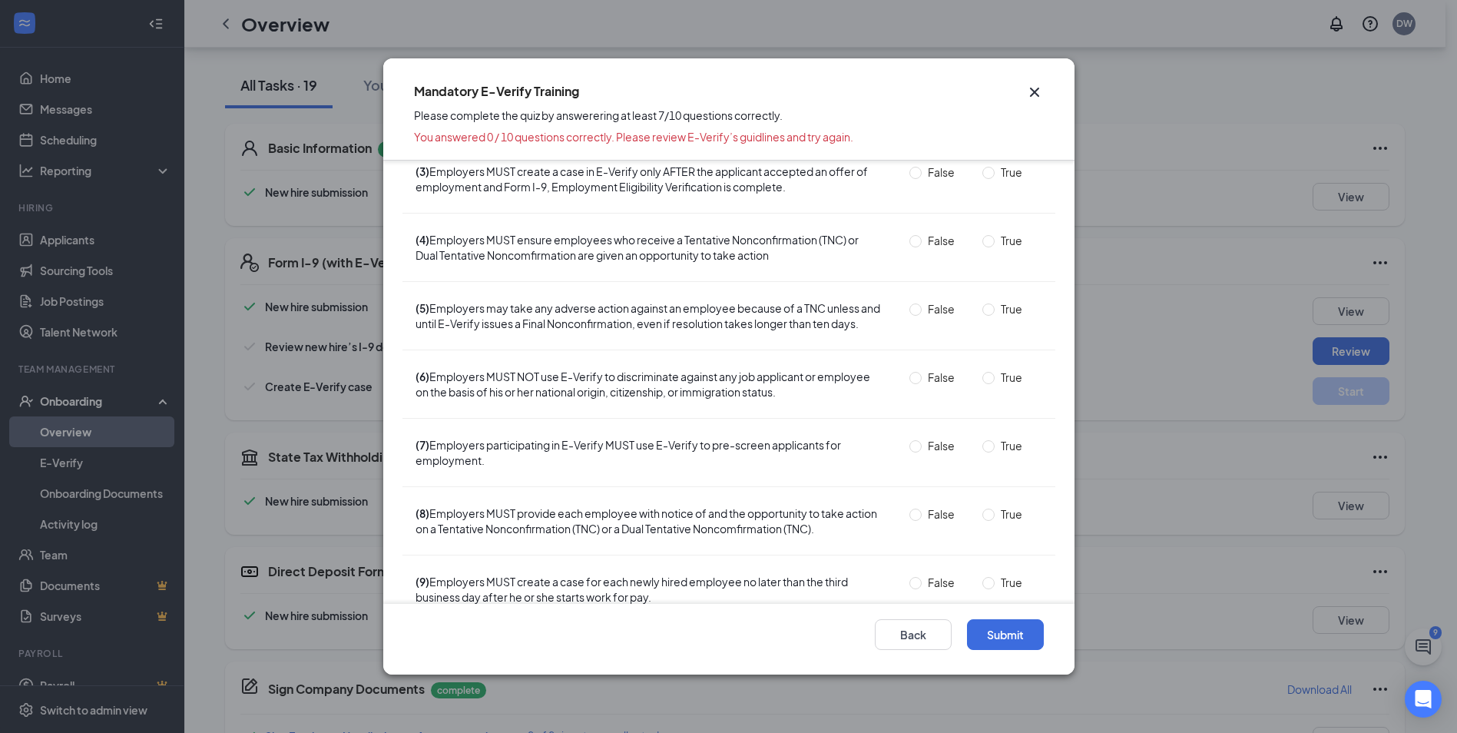
scroll to position [77, 0]
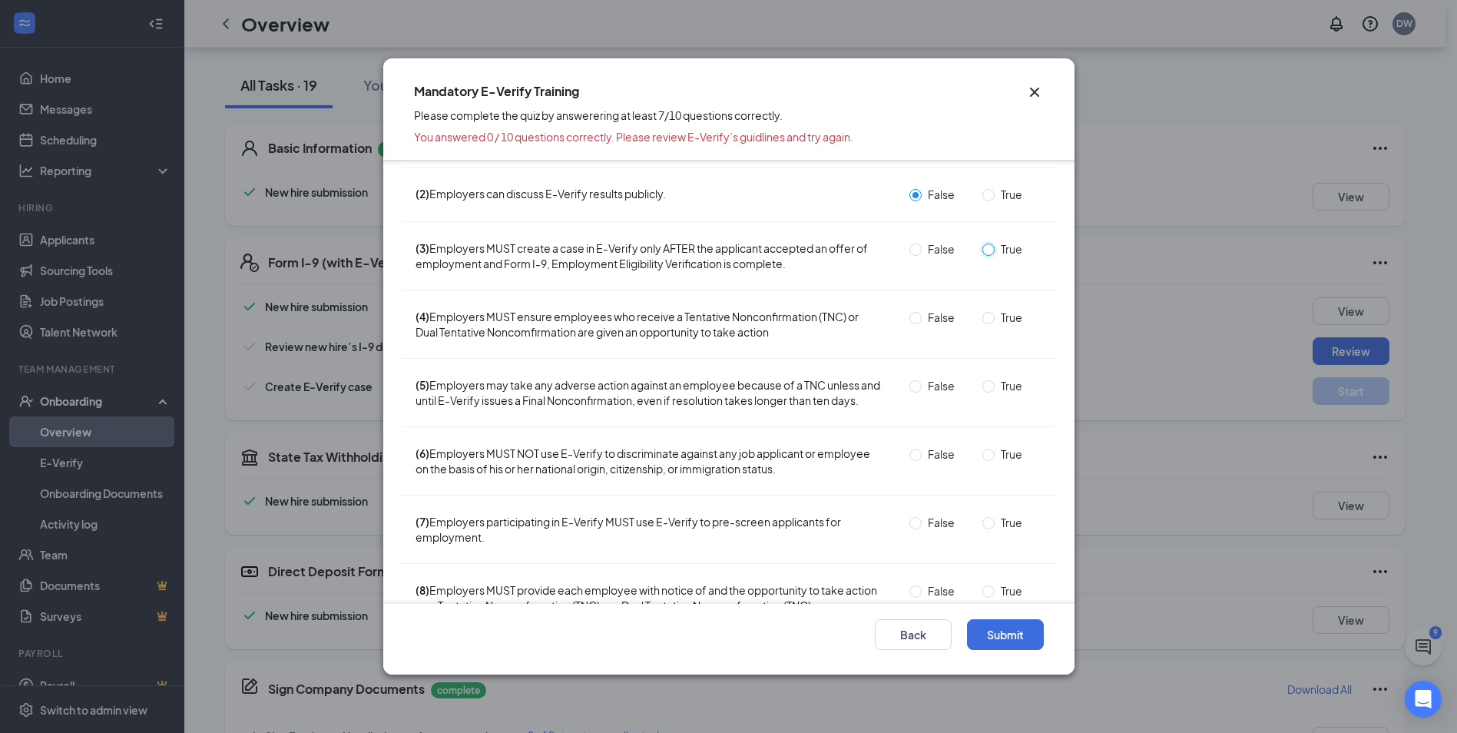
click at [983, 250] on input "True" at bounding box center [989, 250] width 12 height 12
radio input "true"
click at [983, 314] on input "True" at bounding box center [989, 318] width 12 height 12
radio input "true"
click at [983, 387] on input "True" at bounding box center [989, 386] width 12 height 12
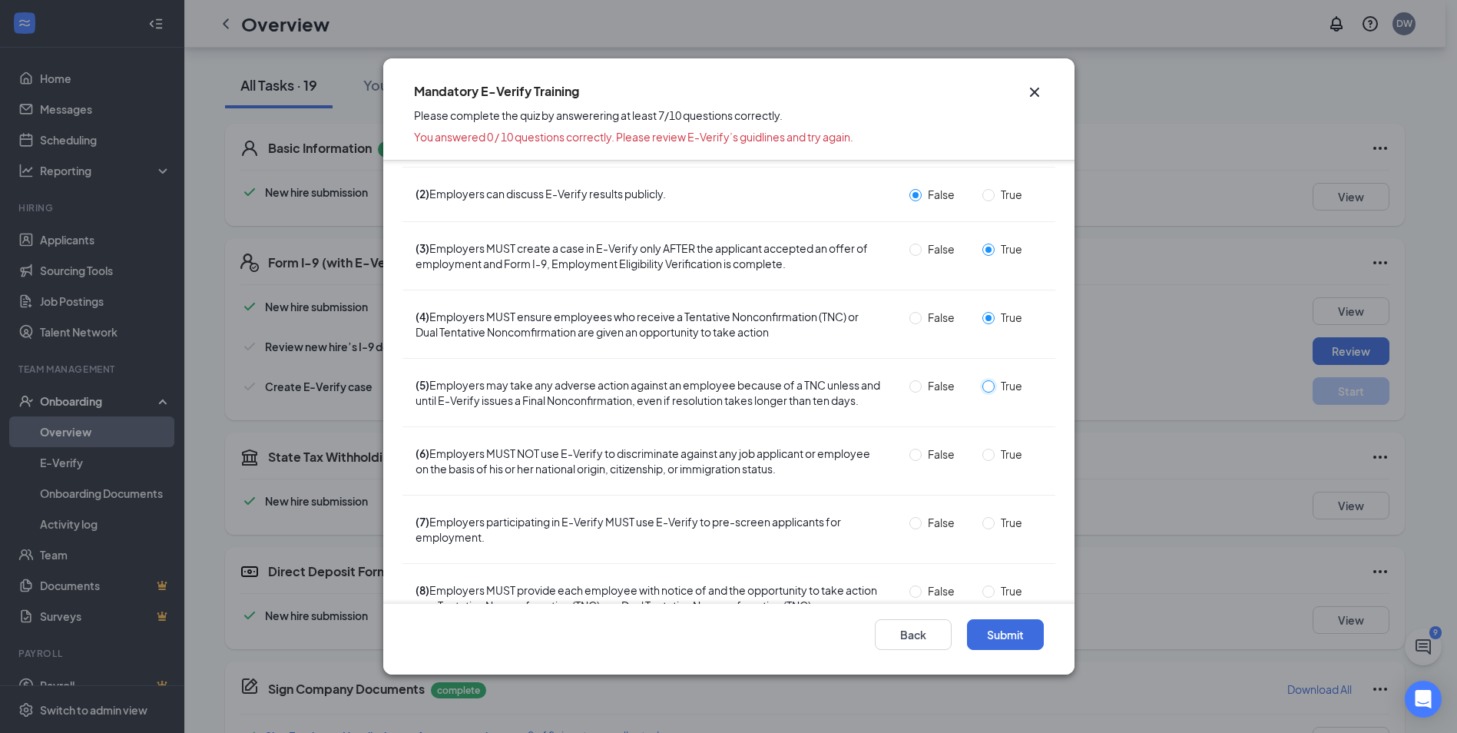
radio input "true"
click at [983, 461] on input "True" at bounding box center [989, 455] width 12 height 12
radio input "true"
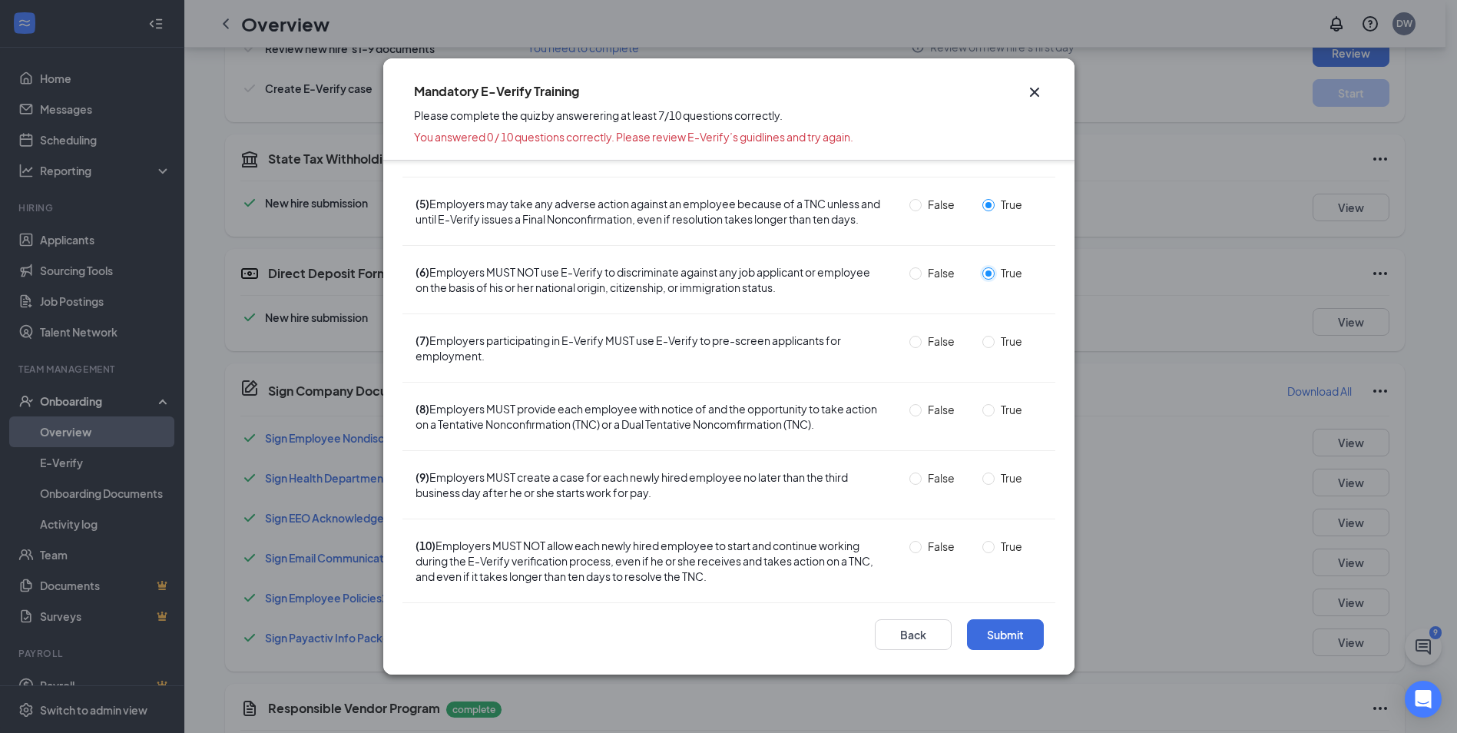
scroll to position [470, 0]
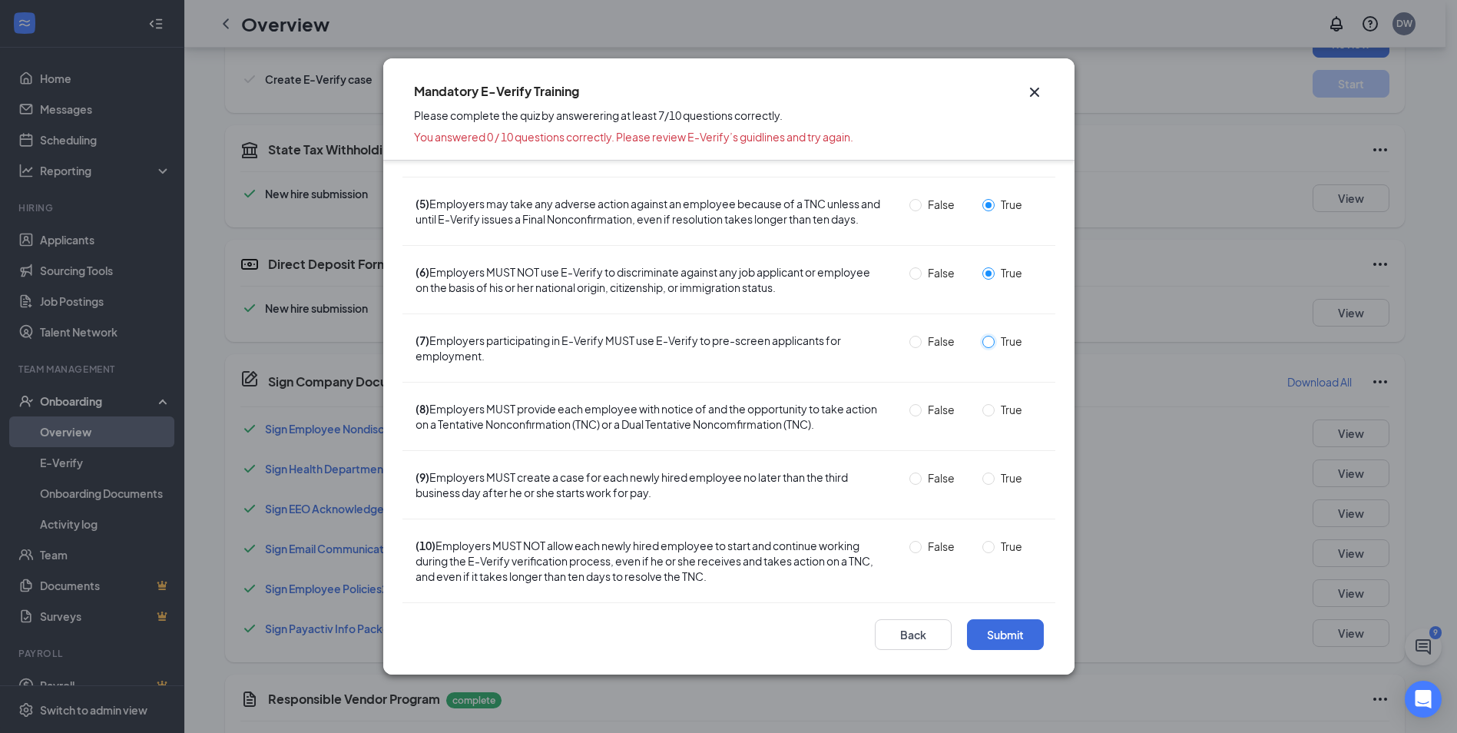
click at [983, 344] on input "True" at bounding box center [989, 342] width 12 height 12
radio input "true"
click at [995, 408] on span "True" at bounding box center [1012, 409] width 34 height 17
click at [984, 408] on input "True" at bounding box center [989, 410] width 12 height 12
radio input "true"
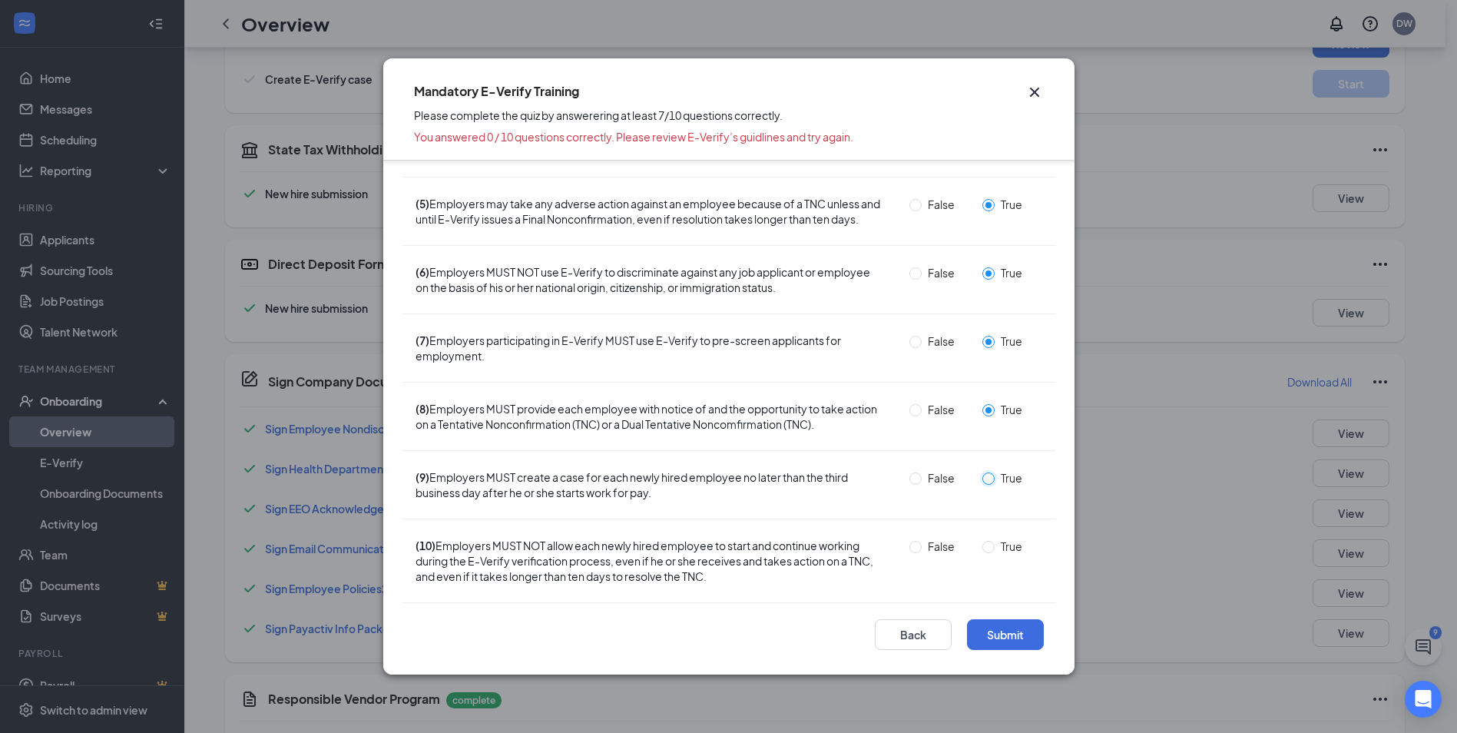
click at [983, 477] on input "True" at bounding box center [989, 478] width 12 height 12
radio input "true"
click at [910, 550] on input "False" at bounding box center [916, 547] width 12 height 12
radio input "true"
click at [1027, 654] on div "Submit Back" at bounding box center [728, 639] width 691 height 71
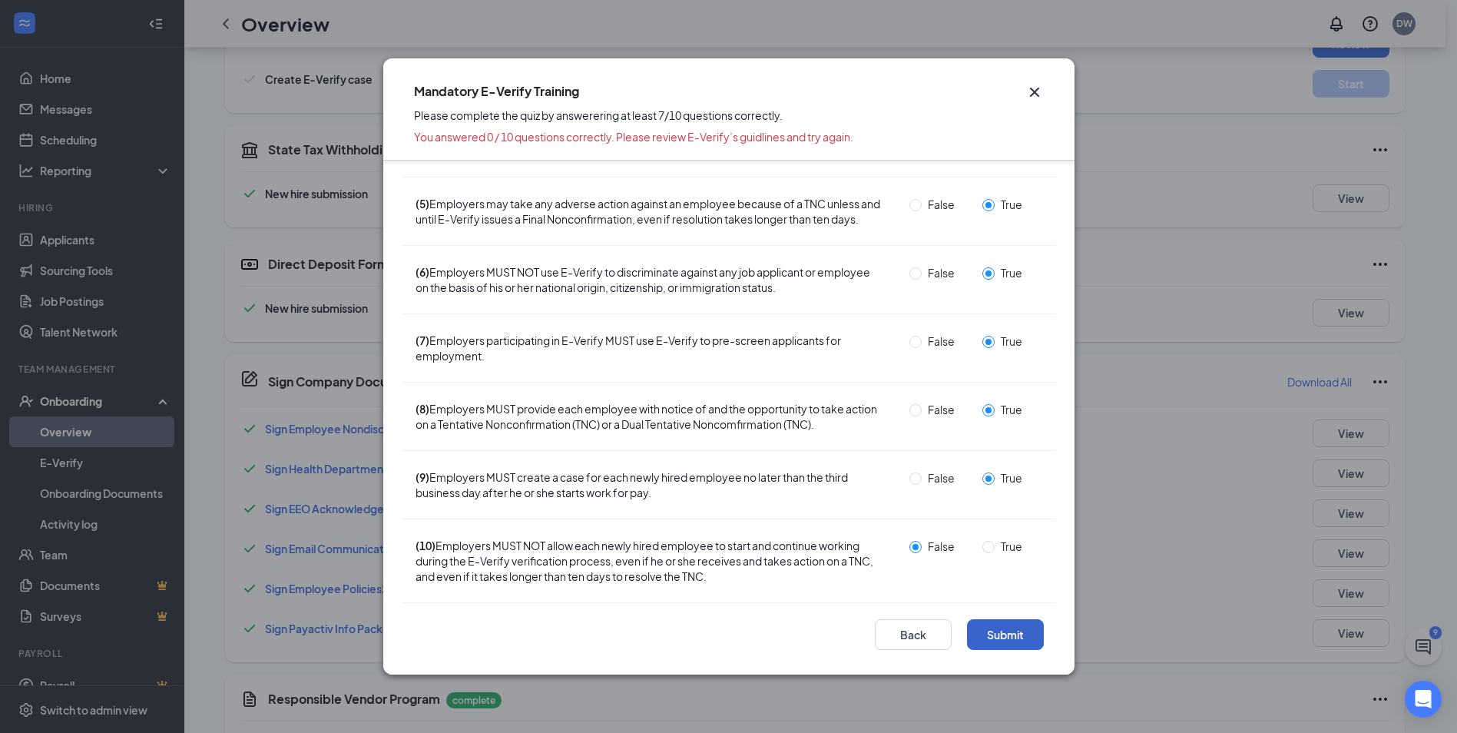
click at [1025, 642] on button "Submit" at bounding box center [1005, 634] width 77 height 31
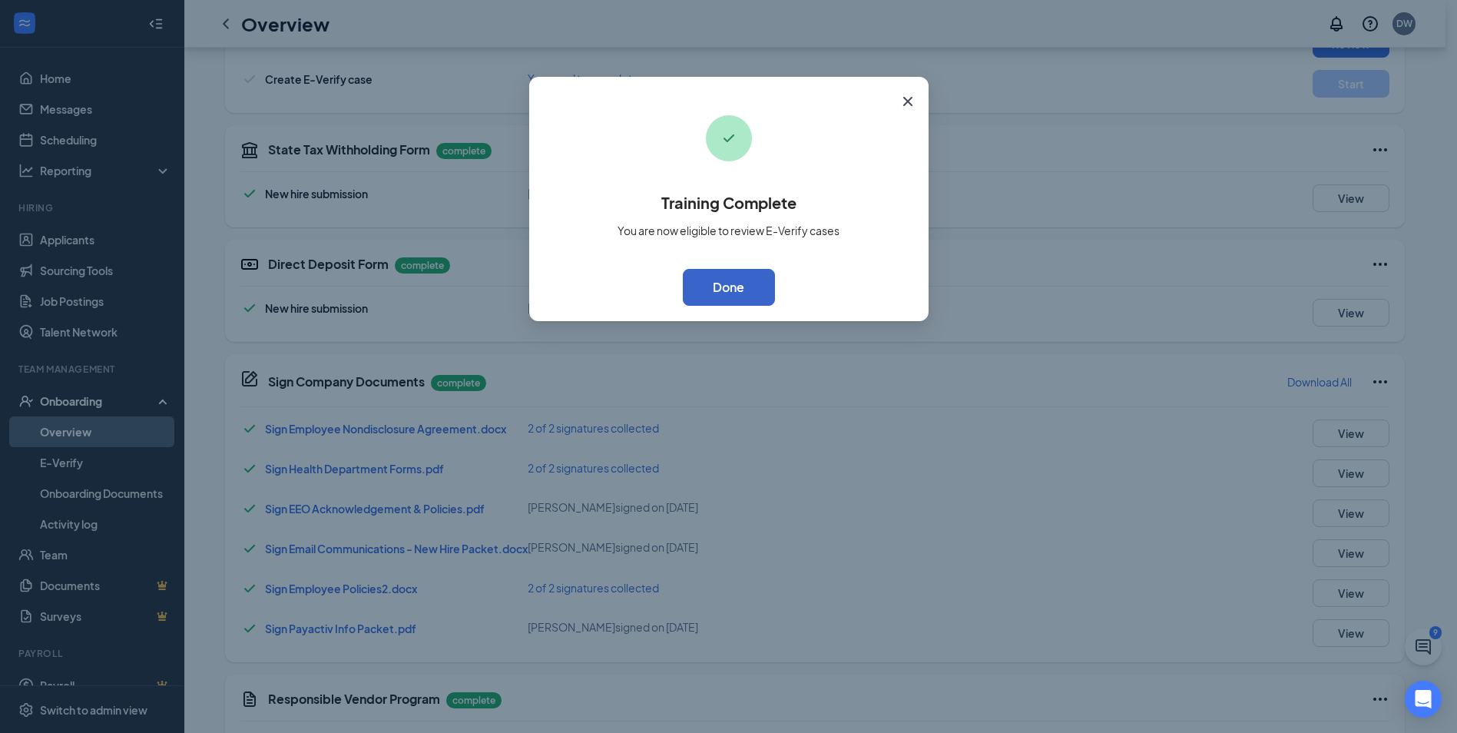
click at [763, 288] on button "Done" at bounding box center [729, 287] width 92 height 37
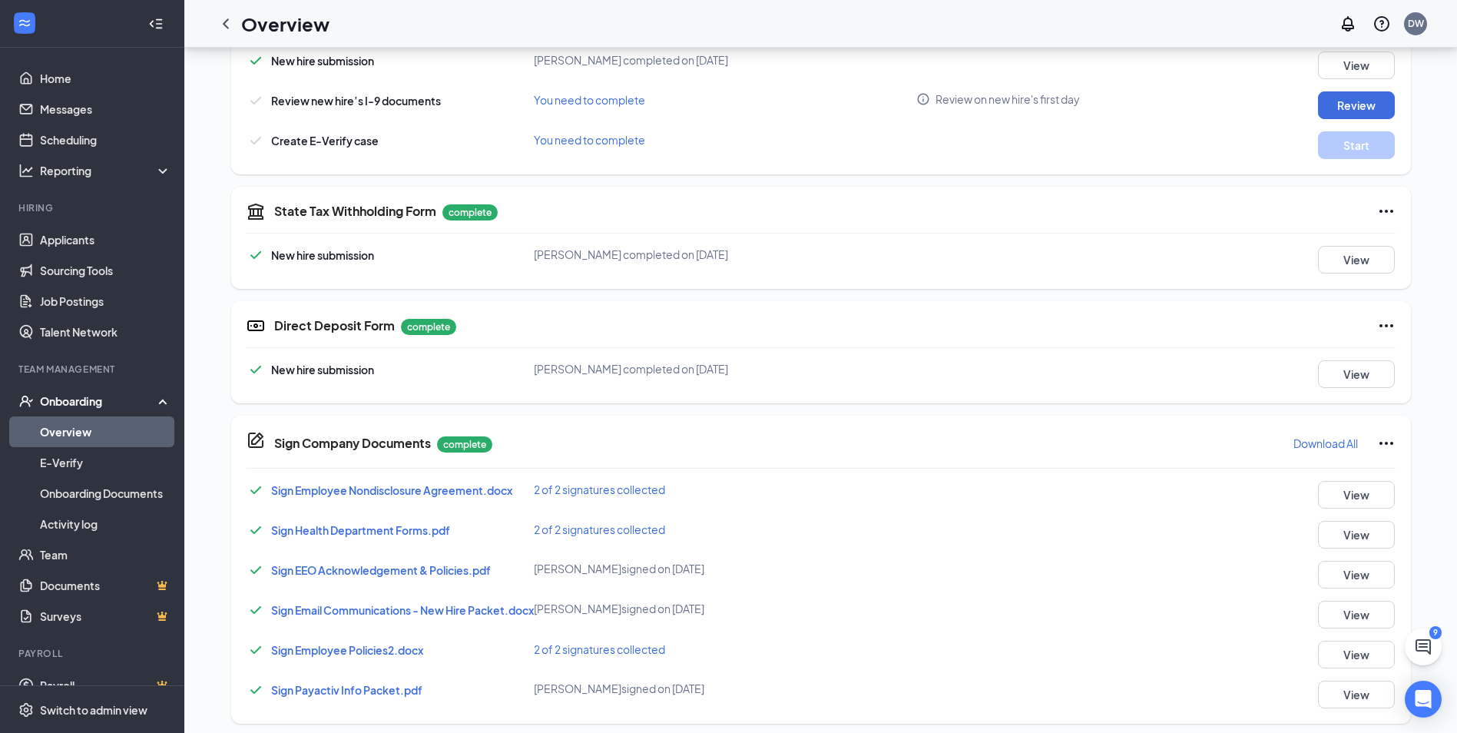
scroll to position [317, 0]
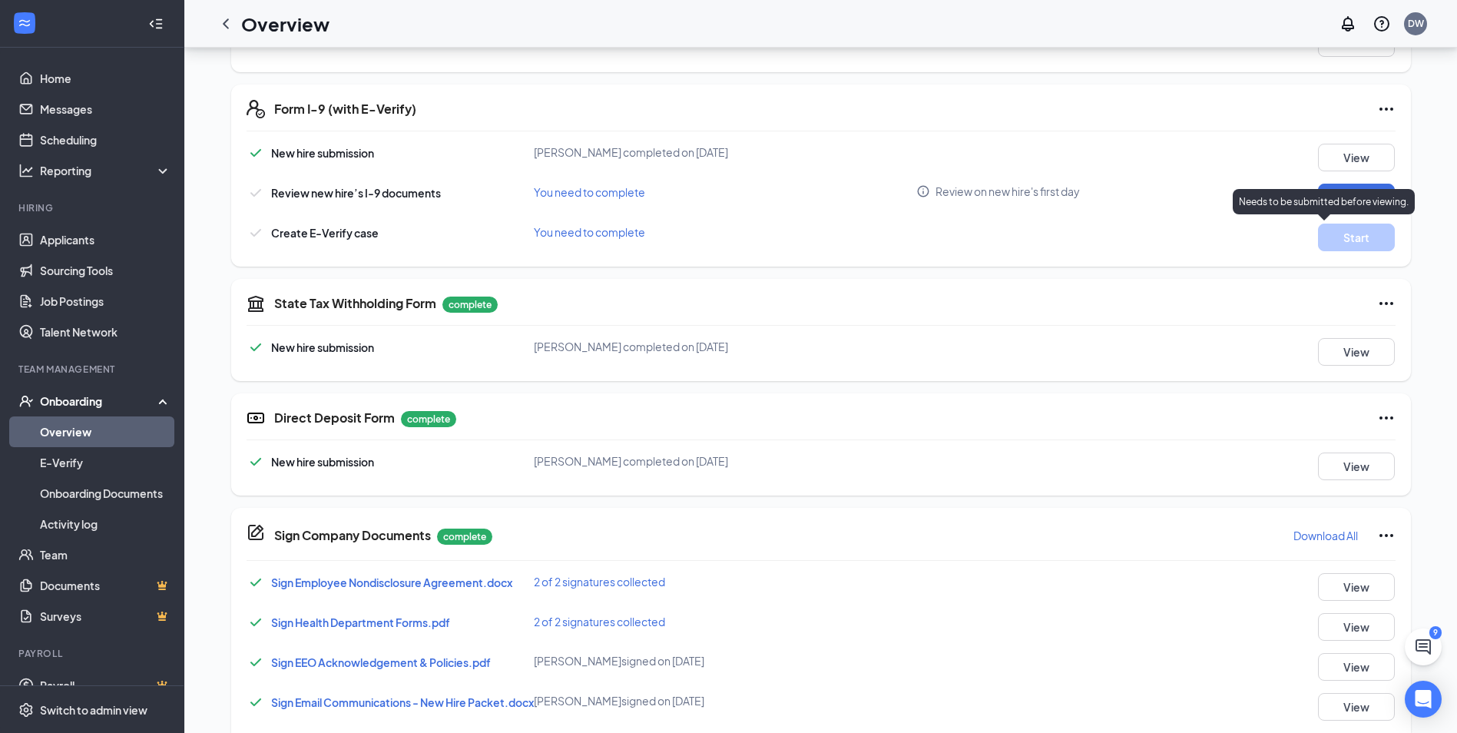
click at [1338, 203] on p "Needs to be submitted before viewing." at bounding box center [1324, 201] width 170 height 13
drag, startPoint x: 1338, startPoint y: 203, endPoint x: 1261, endPoint y: 154, distance: 90.8
click at [1261, 154] on div "View" at bounding box center [1323, 158] width 144 height 28
click at [1346, 193] on button "Review" at bounding box center [1356, 198] width 77 height 28
type input "09/10/2025"
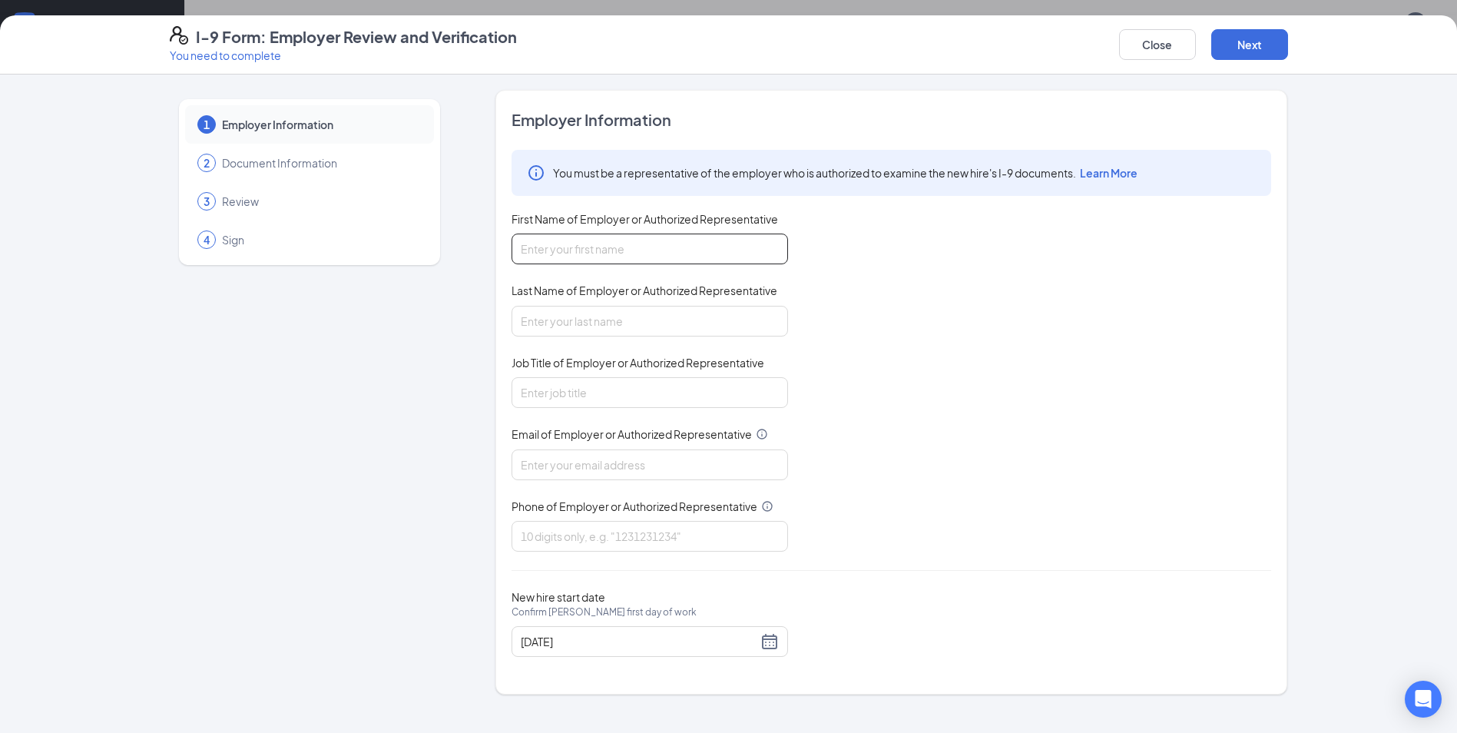
click at [718, 261] on input "First Name of Employer or Authorized Representative" at bounding box center [650, 249] width 277 height 31
type input "Darius"
type input "Whatley"
type input "[PERSON_NAME][EMAIL_ADDRESS][DOMAIN_NAME]"
type input "3343324574"
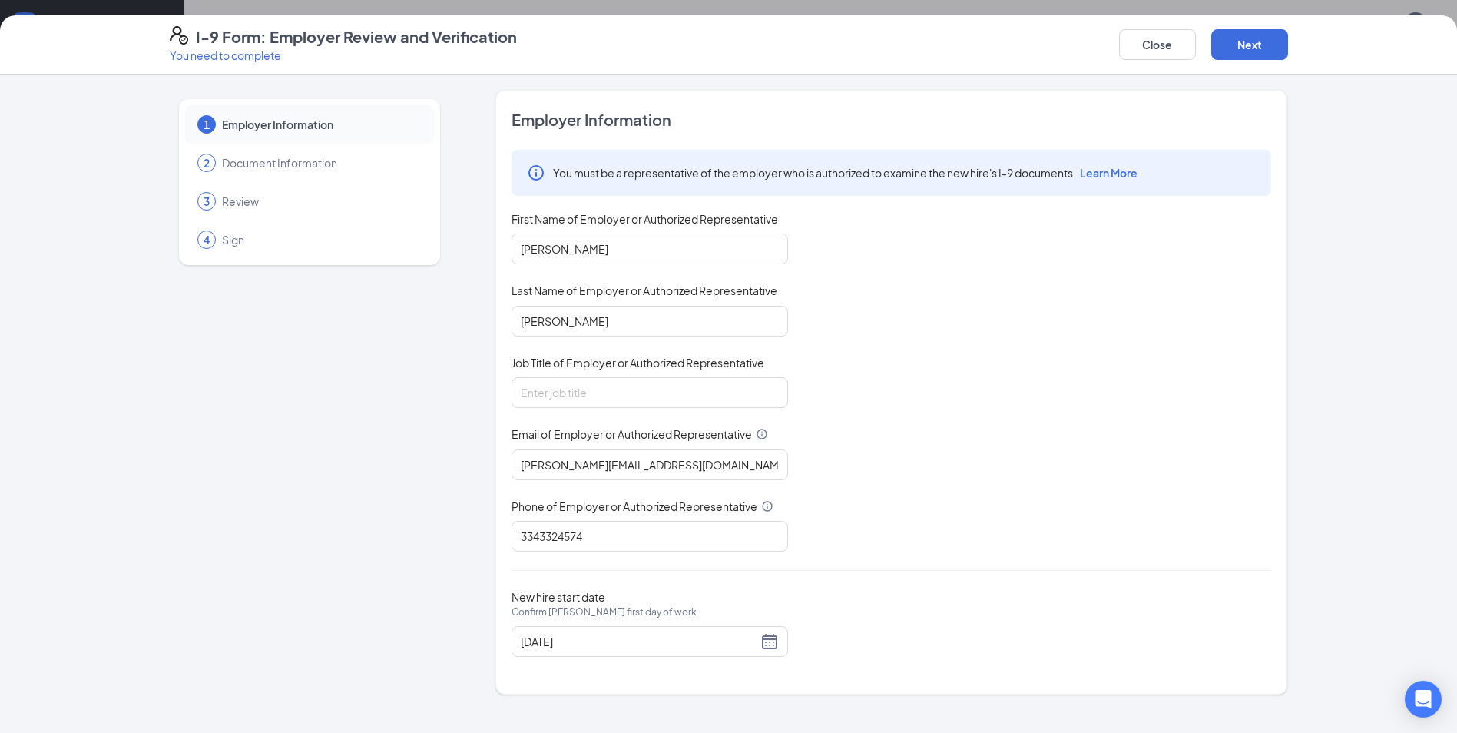
click at [1039, 298] on div "You must be a representative of the employer who is authorized to examine the n…" at bounding box center [892, 351] width 760 height 402
click at [738, 382] on input "Job Title of Employer or Authorized Representative" at bounding box center [650, 392] width 277 height 31
type input "Assistant General Manager"
click at [1013, 385] on div "You must be a representative of the employer who is authorized to examine the n…" at bounding box center [892, 351] width 760 height 402
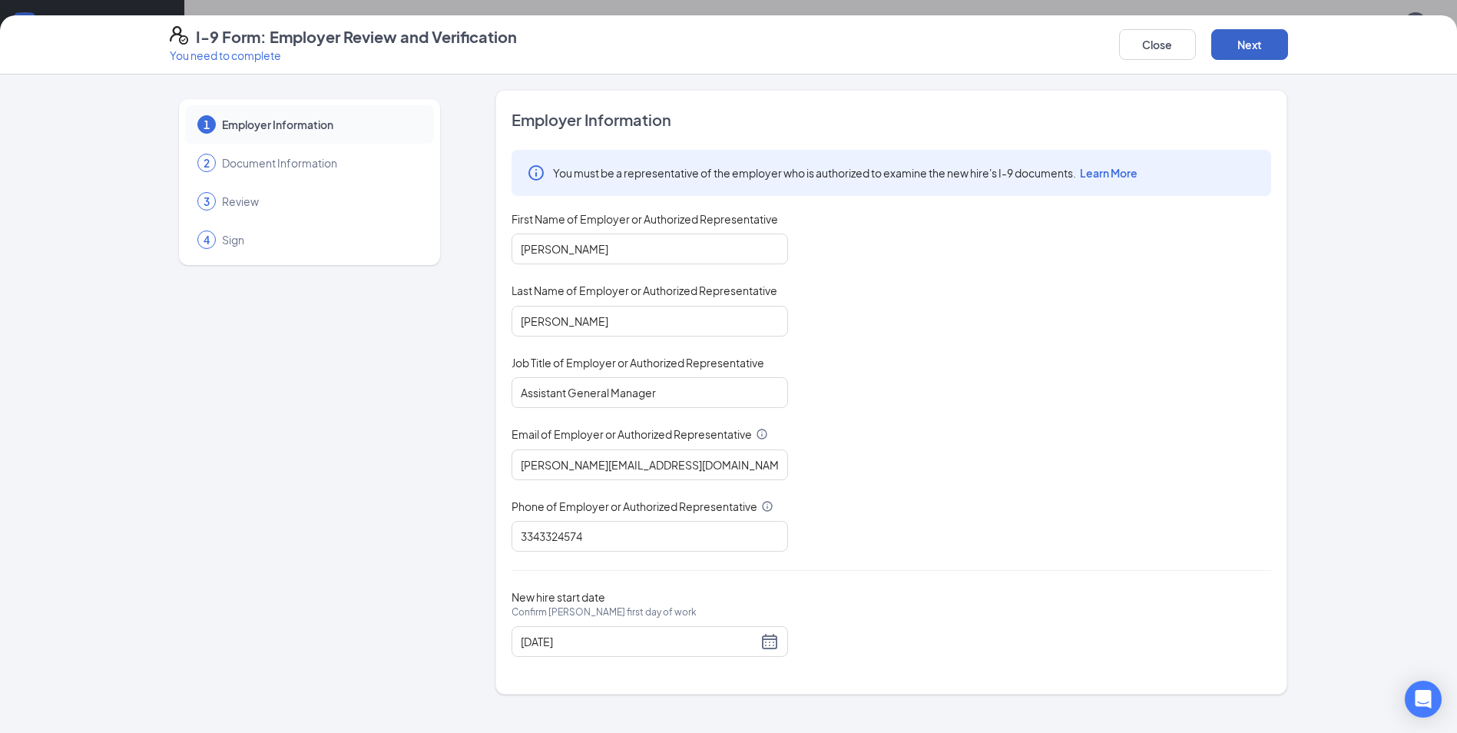
click at [1255, 47] on button "Next" at bounding box center [1250, 44] width 77 height 31
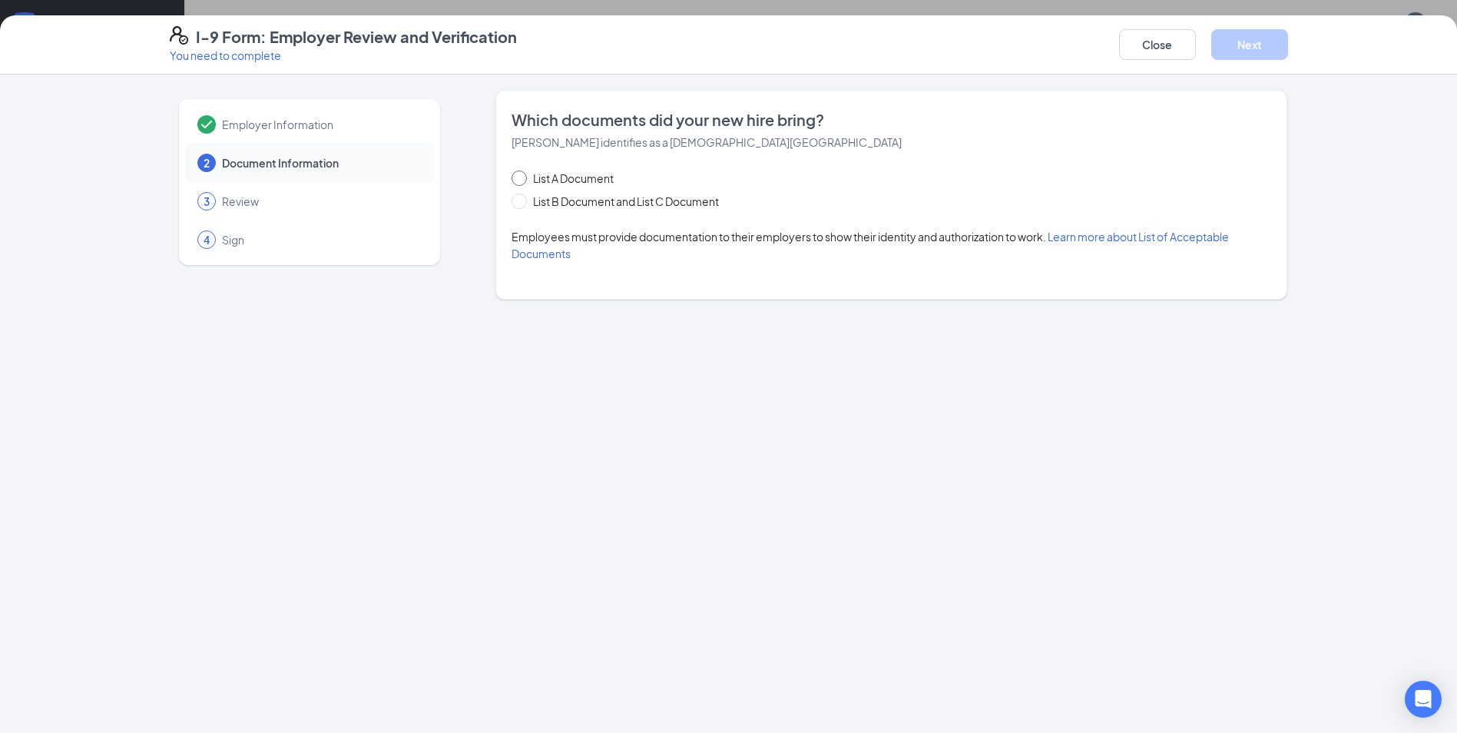
click at [523, 176] on span at bounding box center [519, 178] width 15 height 15
click at [522, 176] on input "List A Document" at bounding box center [517, 176] width 11 height 11
radio input "true"
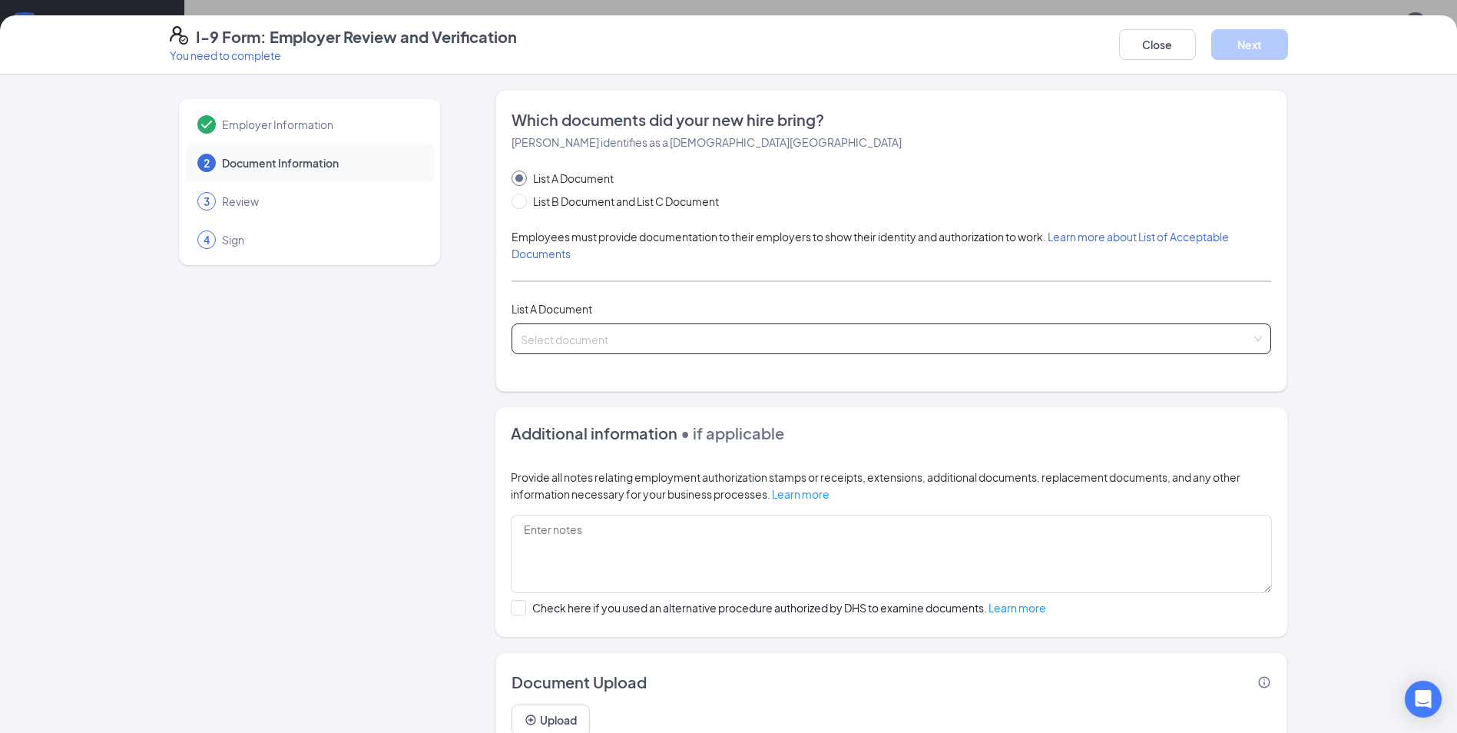
click at [633, 339] on input "search" at bounding box center [886, 335] width 731 height 23
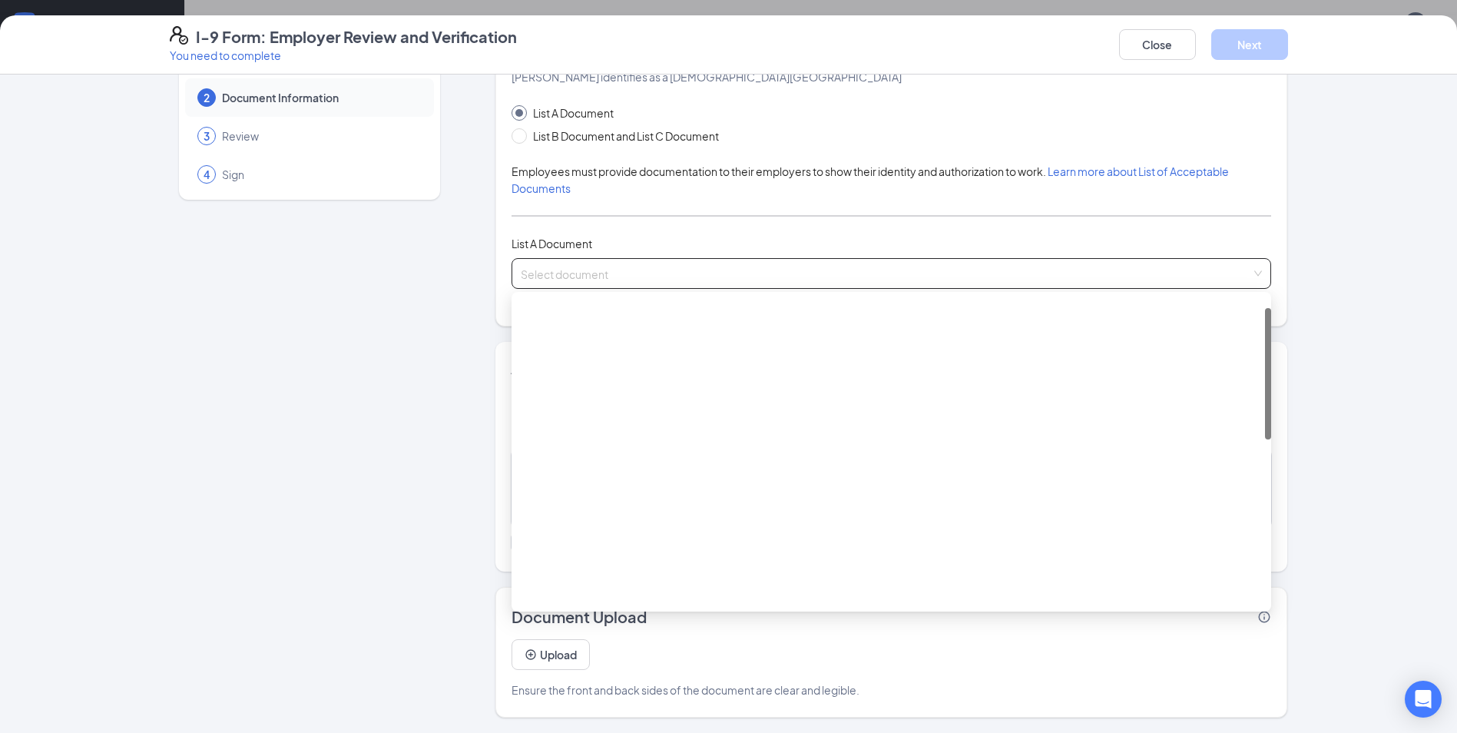
scroll to position [0, 0]
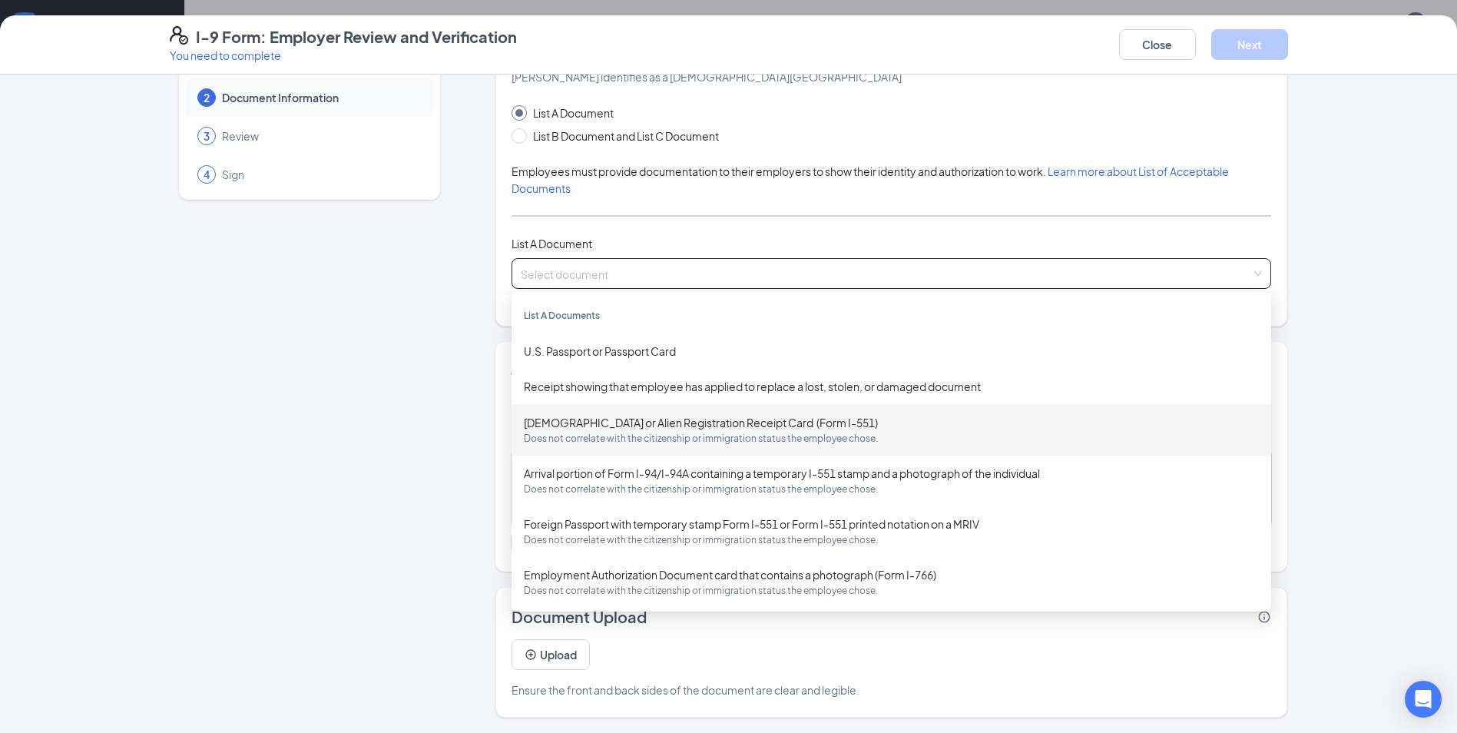
click at [421, 406] on div "Employer Information 2 Document Information 3 Review 4 Sign" at bounding box center [310, 371] width 280 height 693
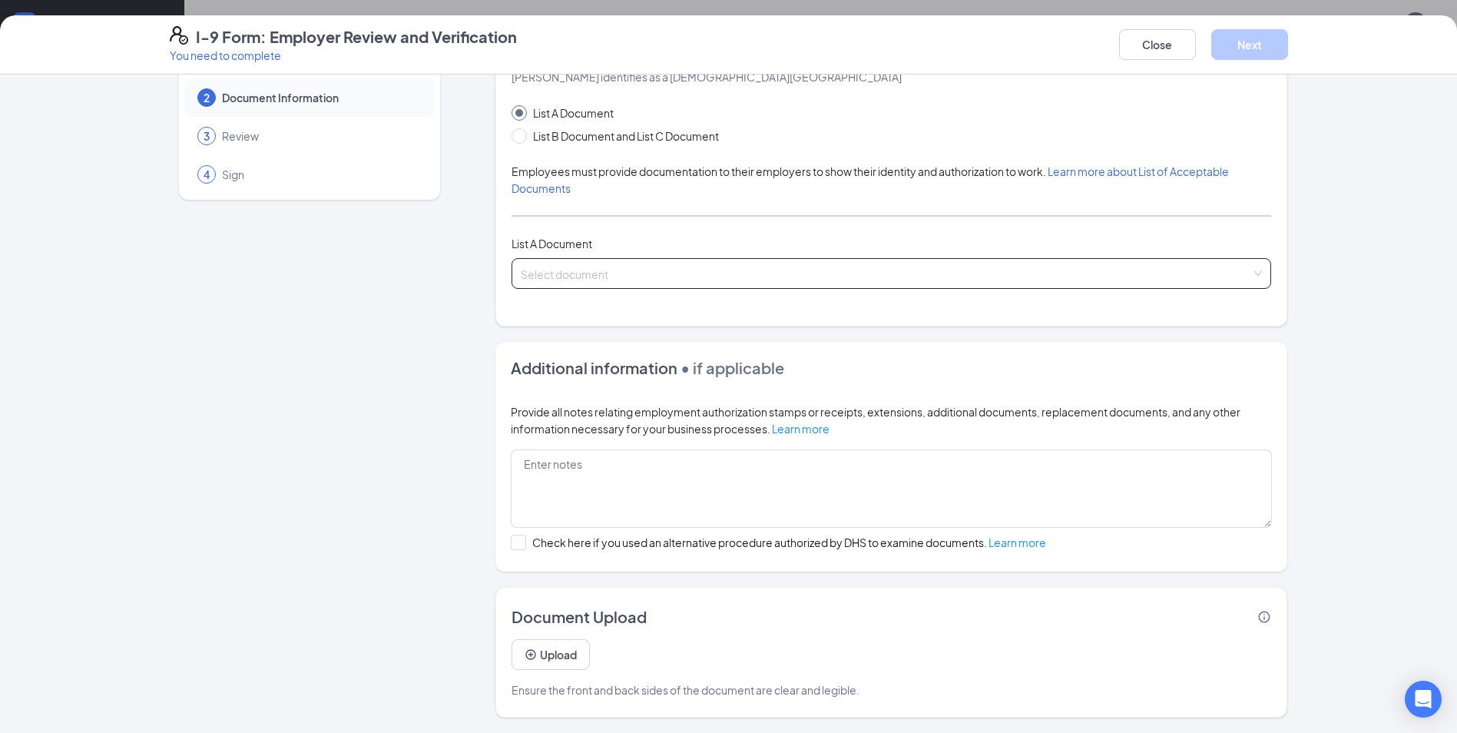
click at [661, 271] on input "search" at bounding box center [886, 270] width 731 height 23
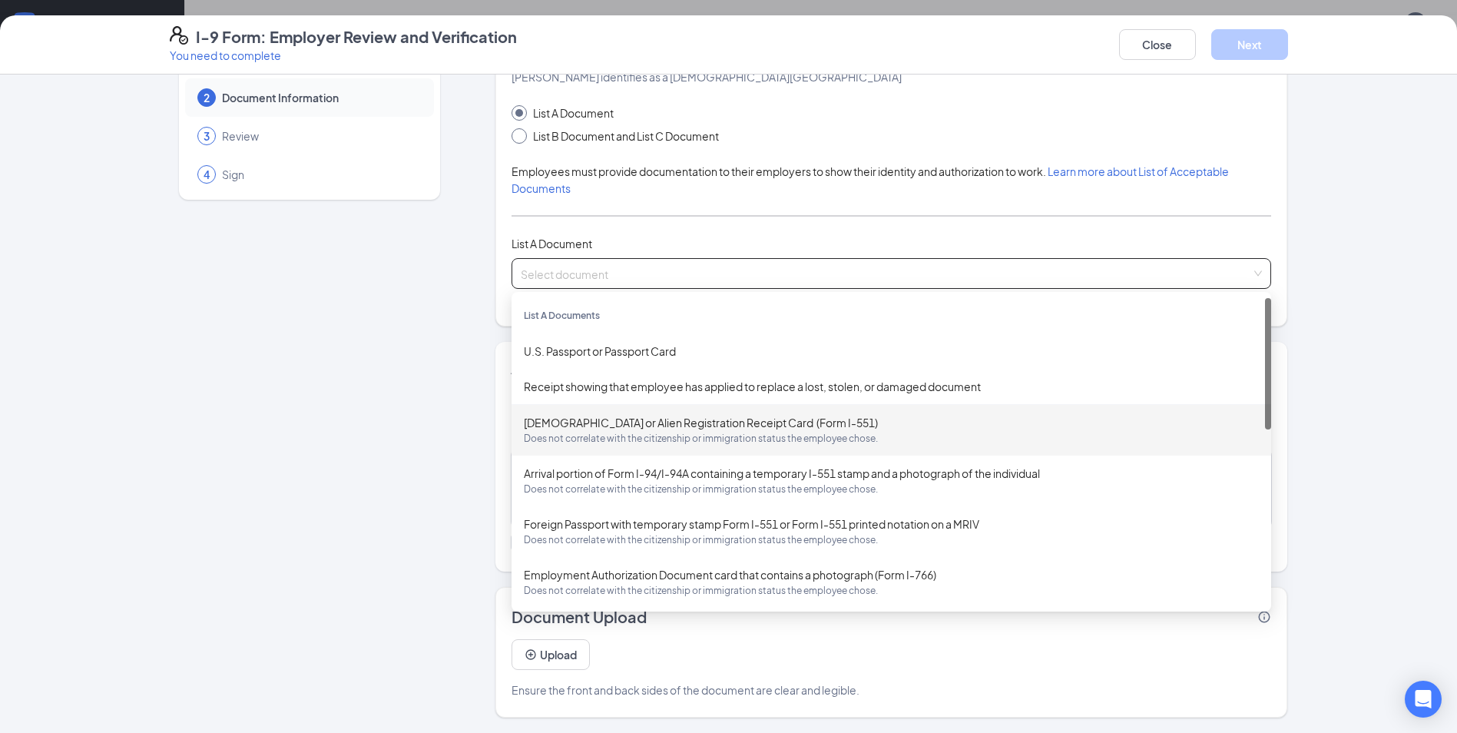
click at [517, 139] on span at bounding box center [519, 135] width 15 height 15
click at [517, 139] on input "List B Document and List C Document" at bounding box center [517, 133] width 11 height 11
radio input "true"
radio input "false"
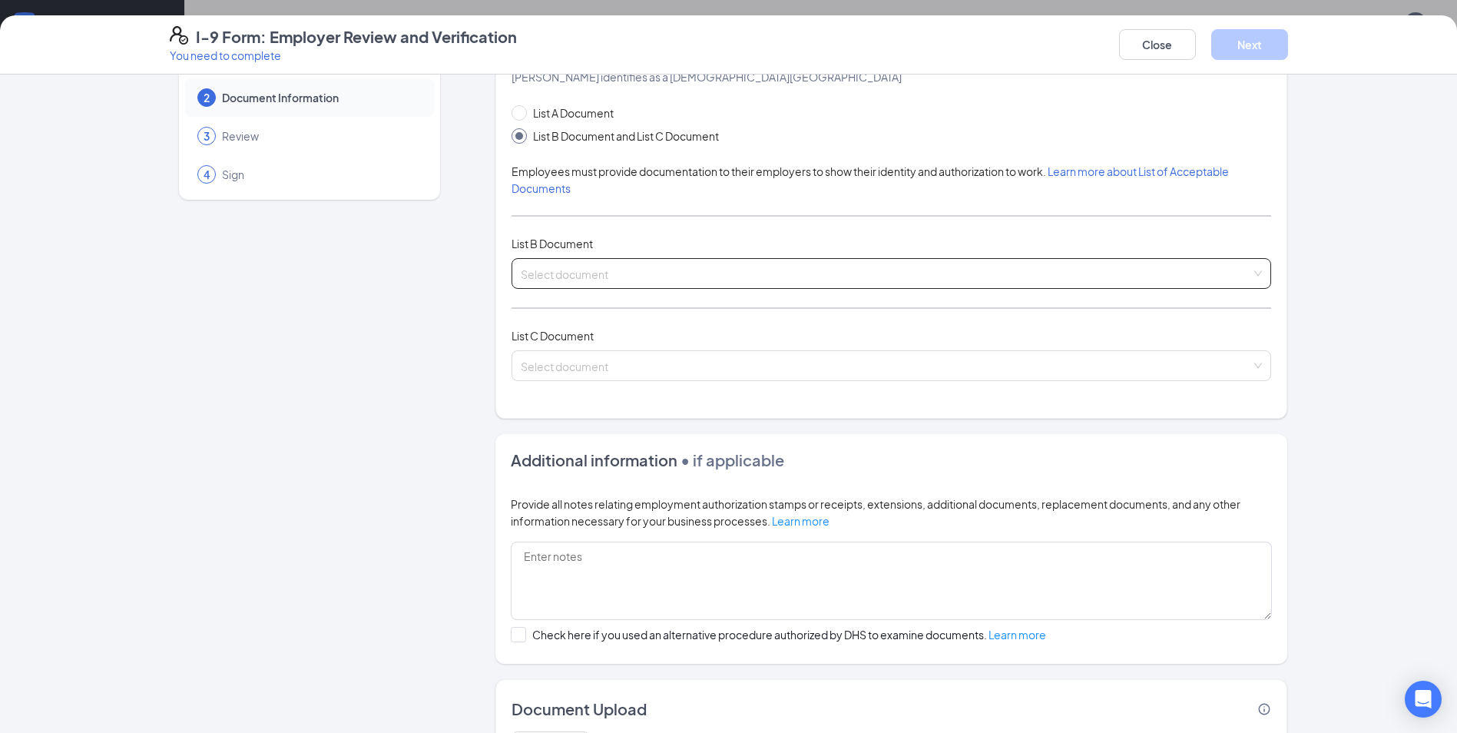
click at [583, 274] on input "search" at bounding box center [886, 270] width 731 height 23
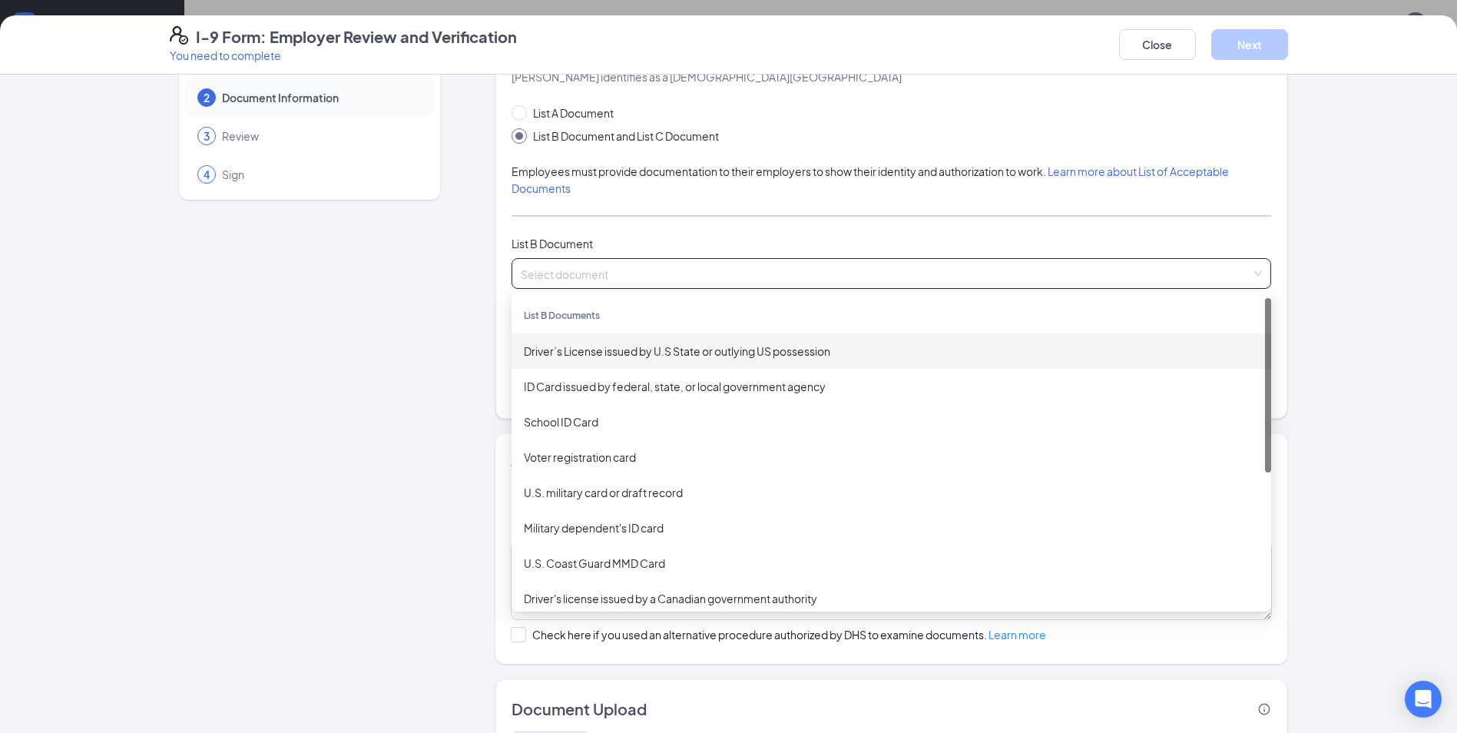
click at [627, 353] on div "Driver’s License issued by U.S State or outlying US possession" at bounding box center [891, 351] width 735 height 17
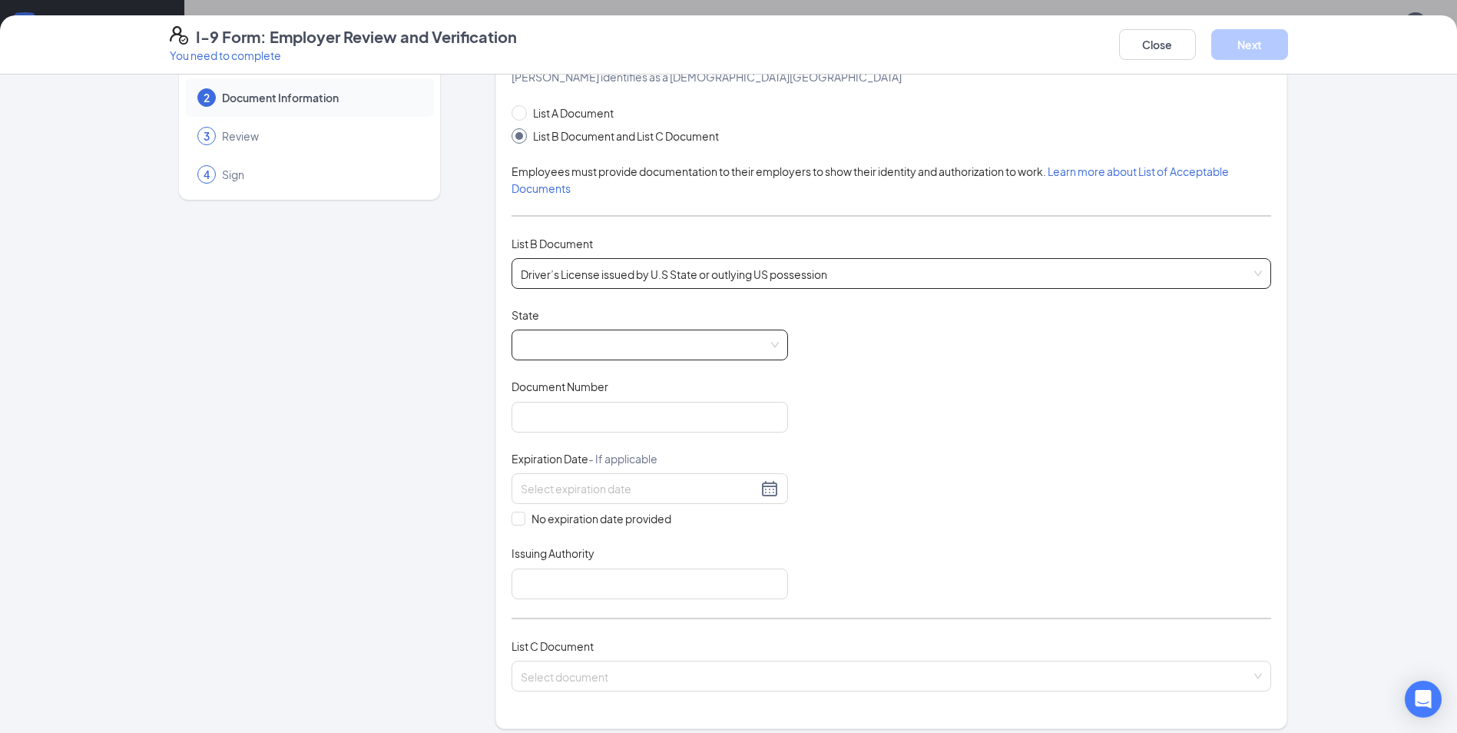
click at [610, 340] on span at bounding box center [650, 344] width 258 height 29
click at [400, 355] on div "Employer Information 2 Document Information 3 Review 4 Sign" at bounding box center [310, 573] width 280 height 1096
click at [685, 334] on span at bounding box center [650, 344] width 258 height 29
click at [385, 363] on div "Employer Information 2 Document Information 3 Review 4 Sign" at bounding box center [310, 573] width 280 height 1096
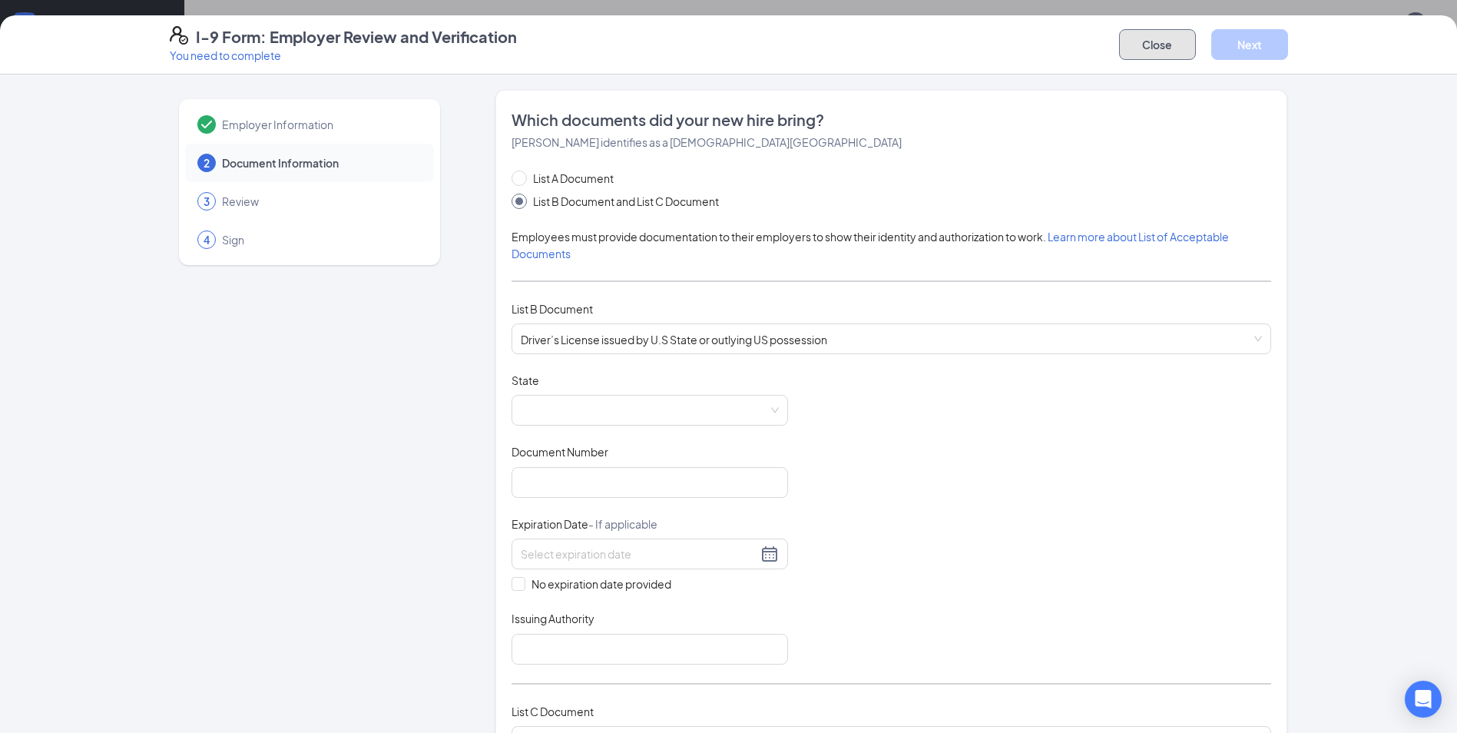
click at [1140, 47] on button "Close" at bounding box center [1157, 44] width 77 height 31
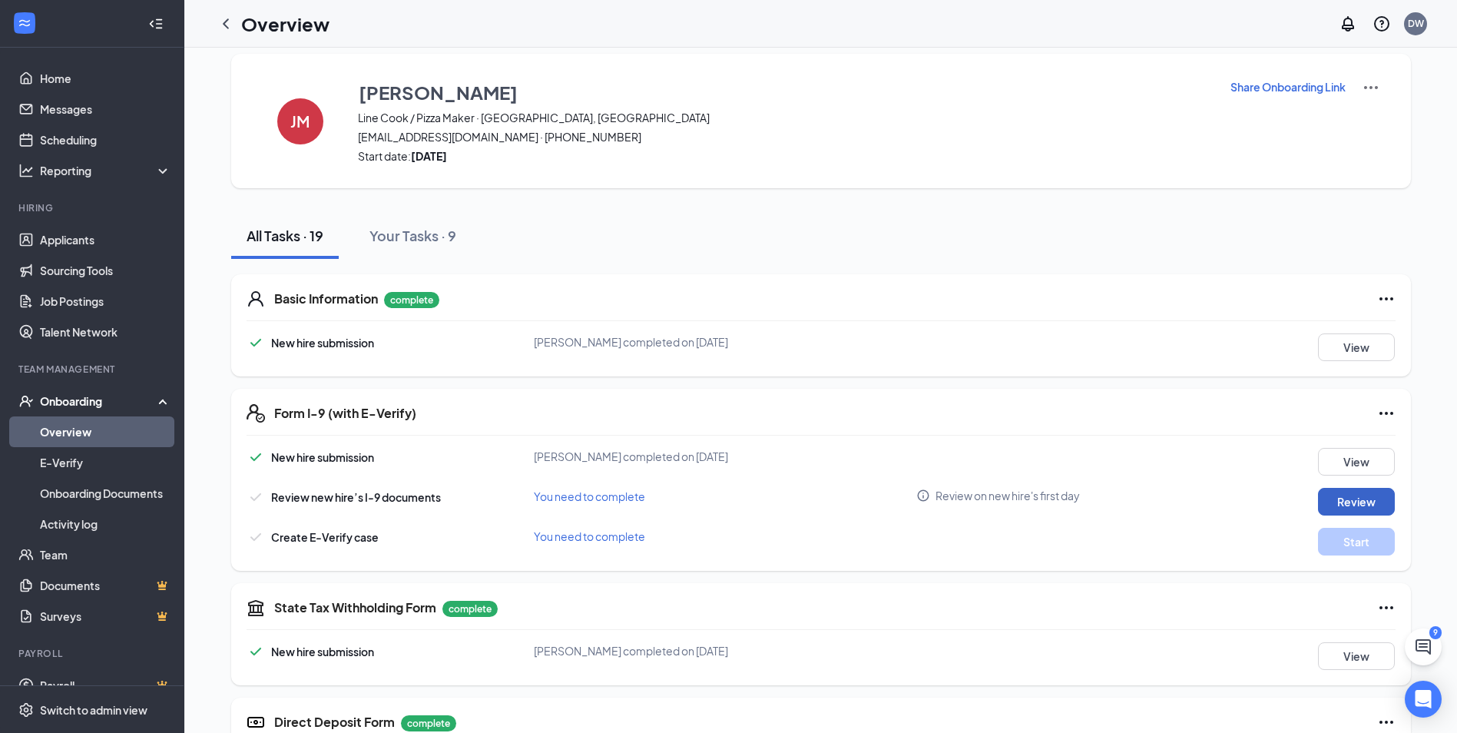
scroll to position [9, 0]
